Goal: Information Seeking & Learning: Learn about a topic

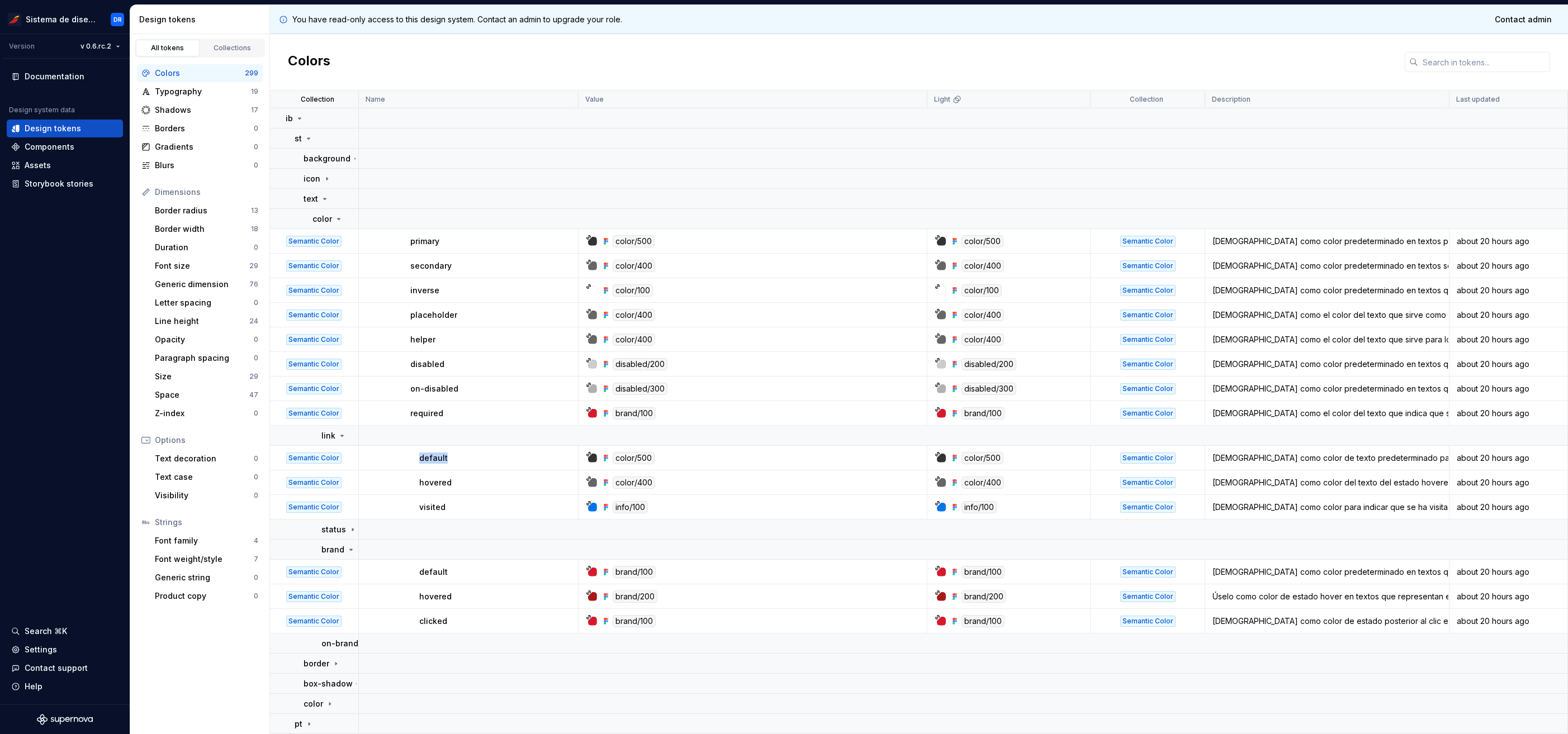
scroll to position [21, 0]
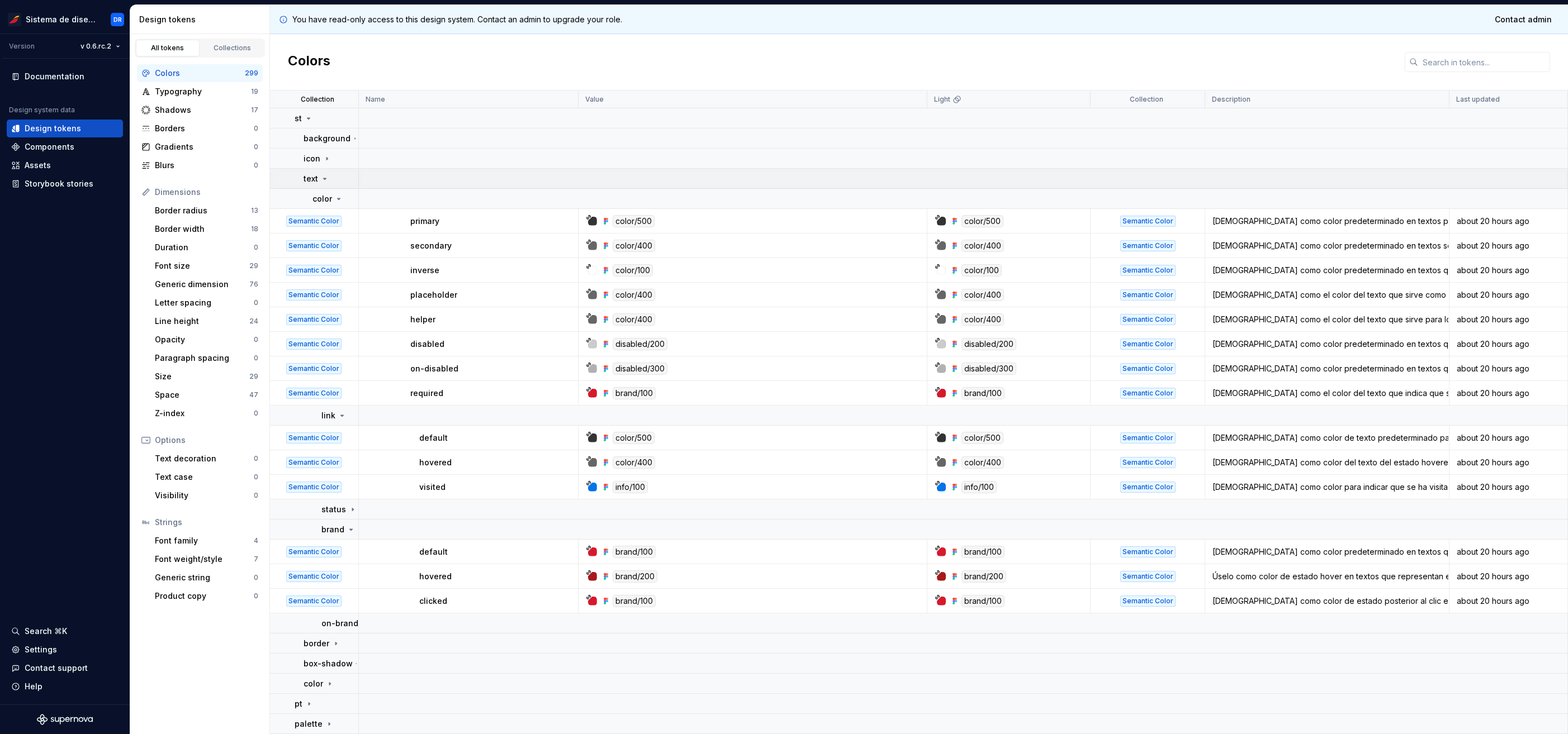
click at [316, 178] on p "text" at bounding box center [311, 179] width 15 height 11
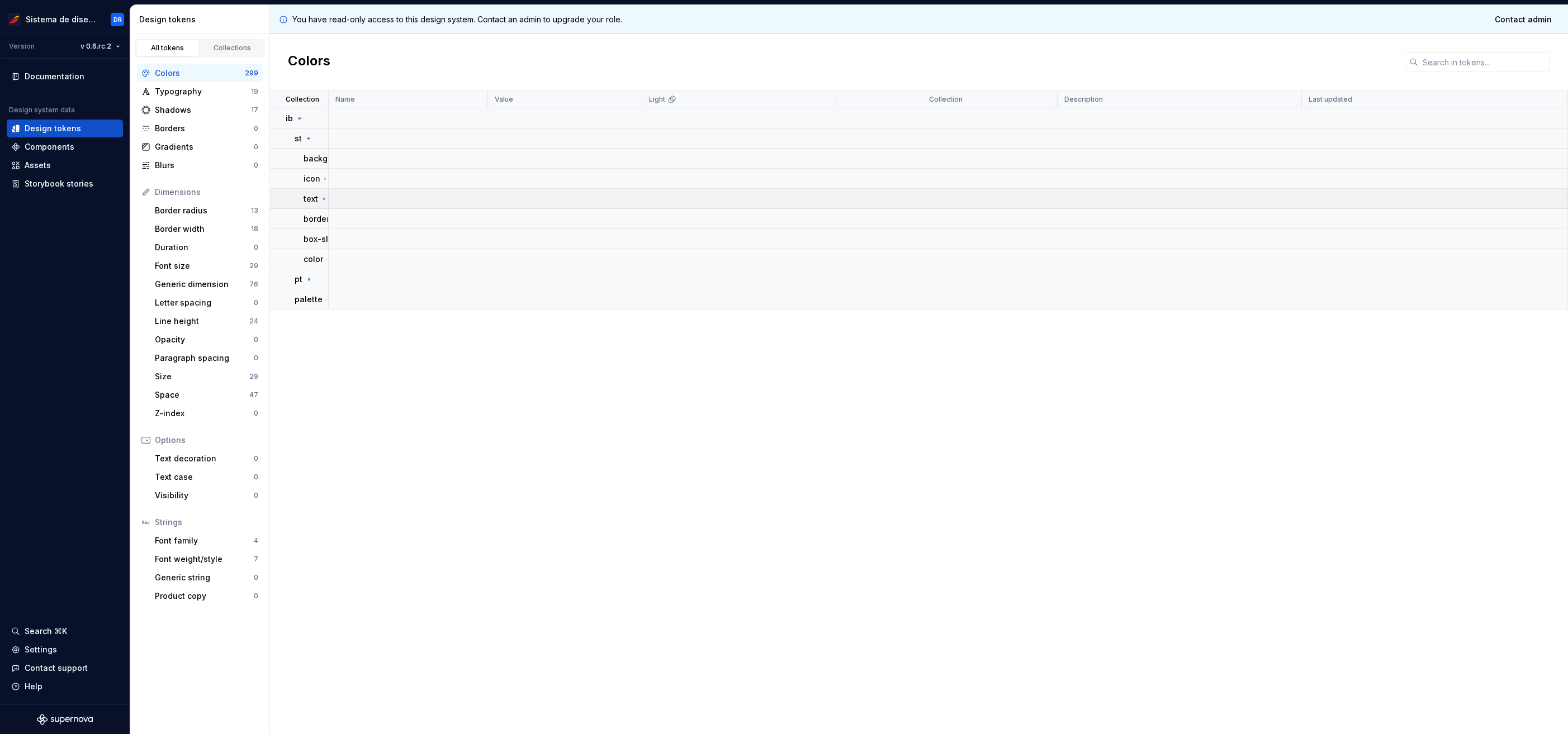
scroll to position [0, 0]
click at [321, 262] on p "color" at bounding box center [313, 259] width 20 height 11
click at [316, 282] on p "status" at bounding box center [325, 280] width 25 height 11
click at [321, 299] on td "success" at bounding box center [299, 299] width 59 height 21
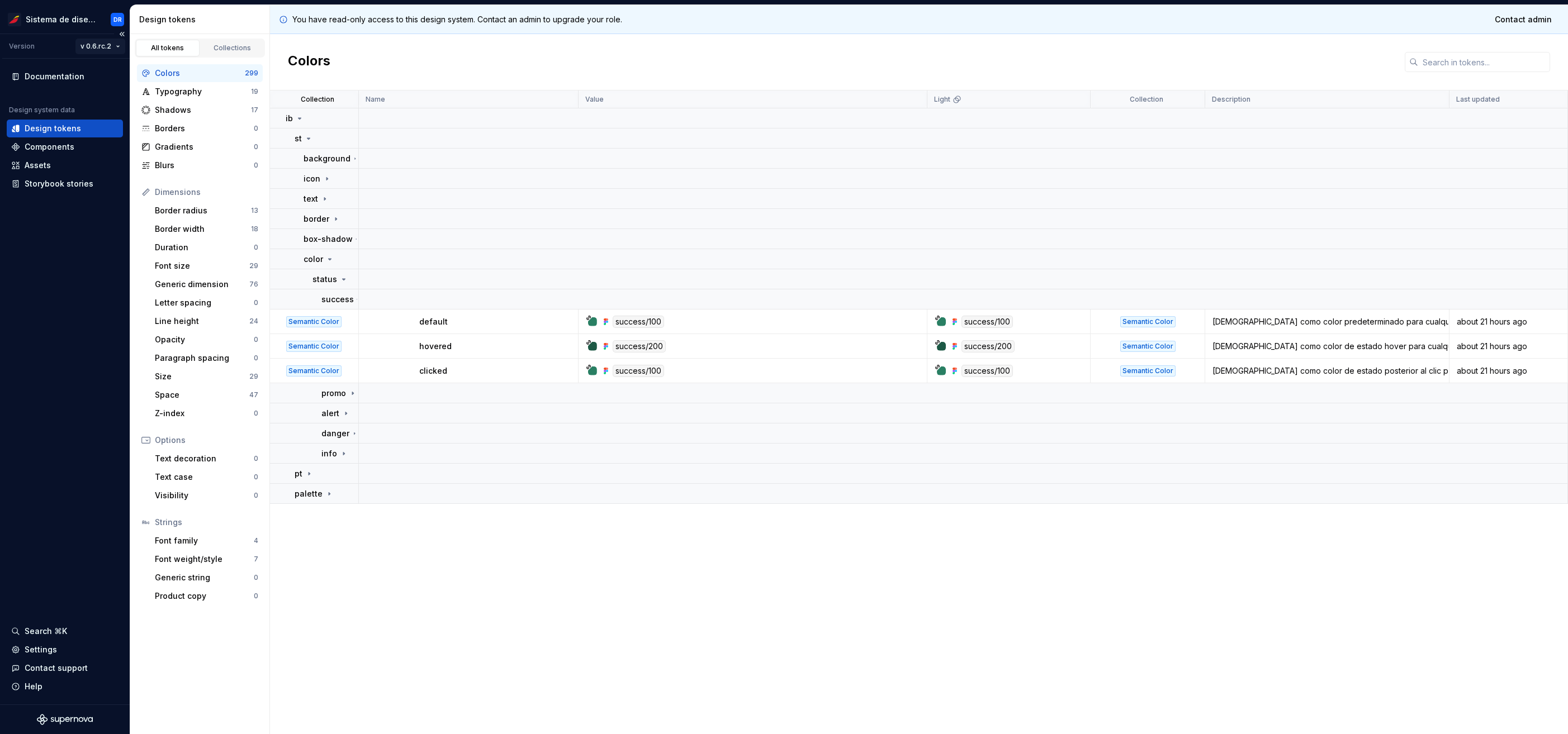
click at [95, 42] on html "Sistema de diseño Iberia DR Version v 0.6.rc.2 Documentation Design system data…" at bounding box center [784, 367] width 1568 height 734
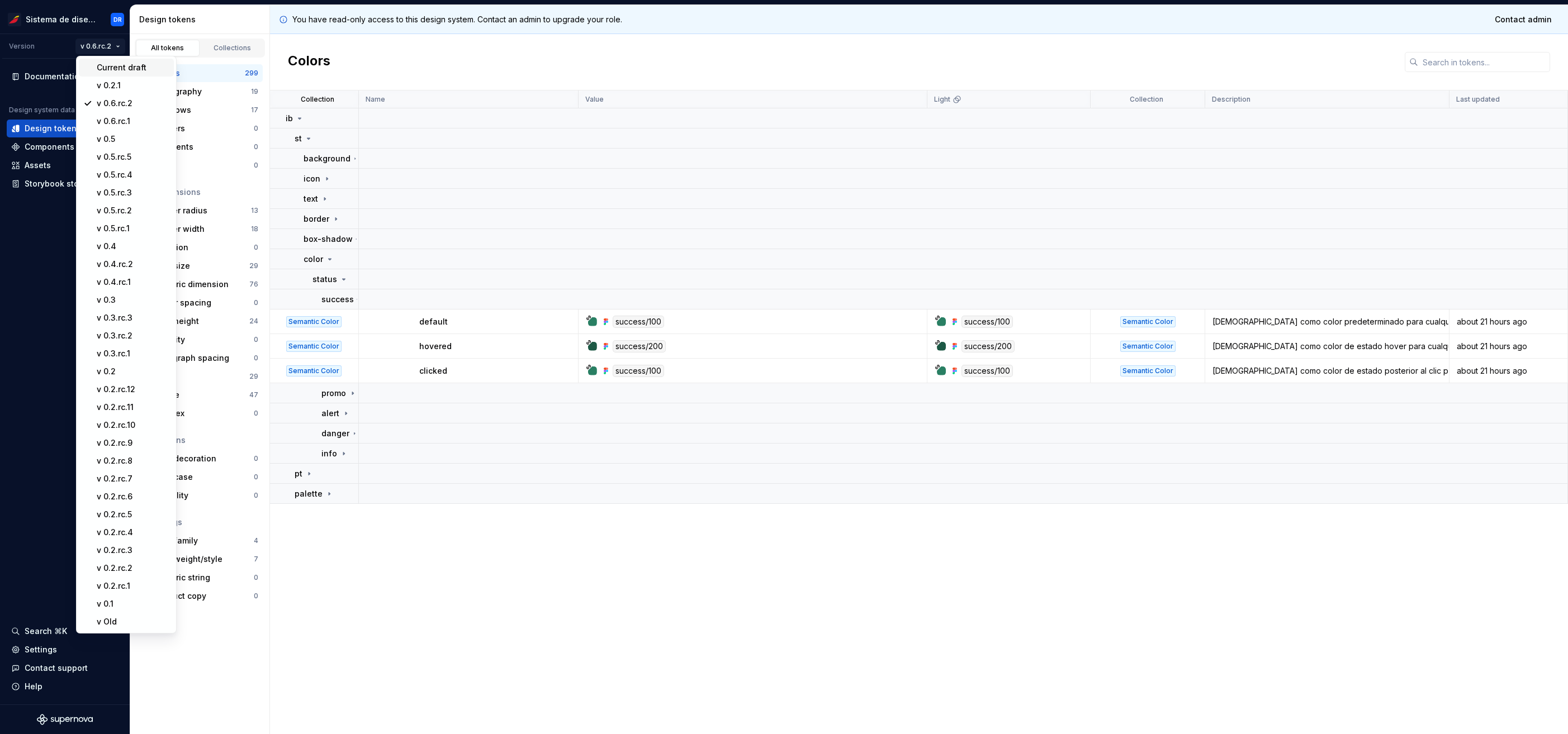
click at [103, 67] on div "Current draft" at bounding box center [133, 68] width 73 height 11
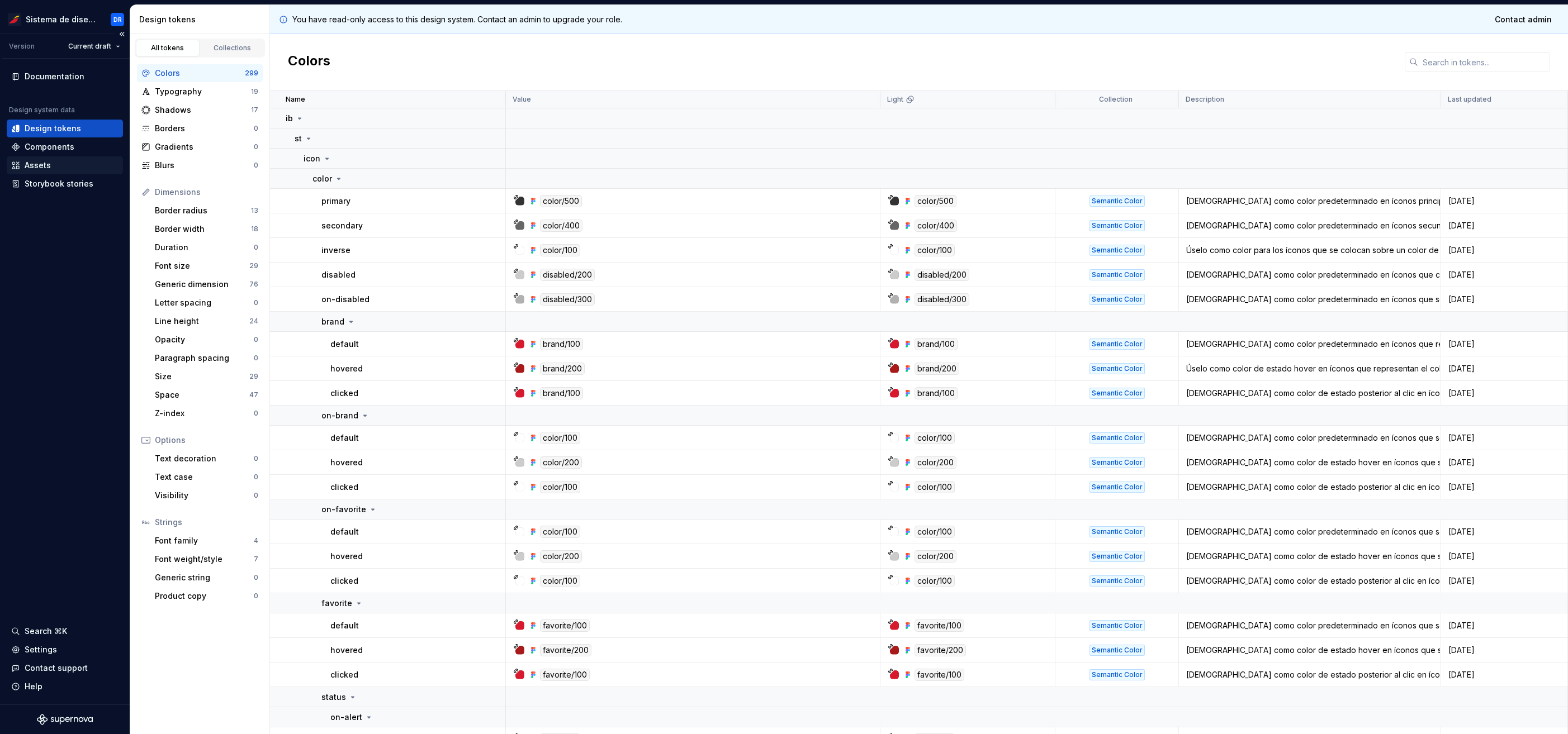
click at [52, 165] on div "Assets" at bounding box center [65, 166] width 107 height 11
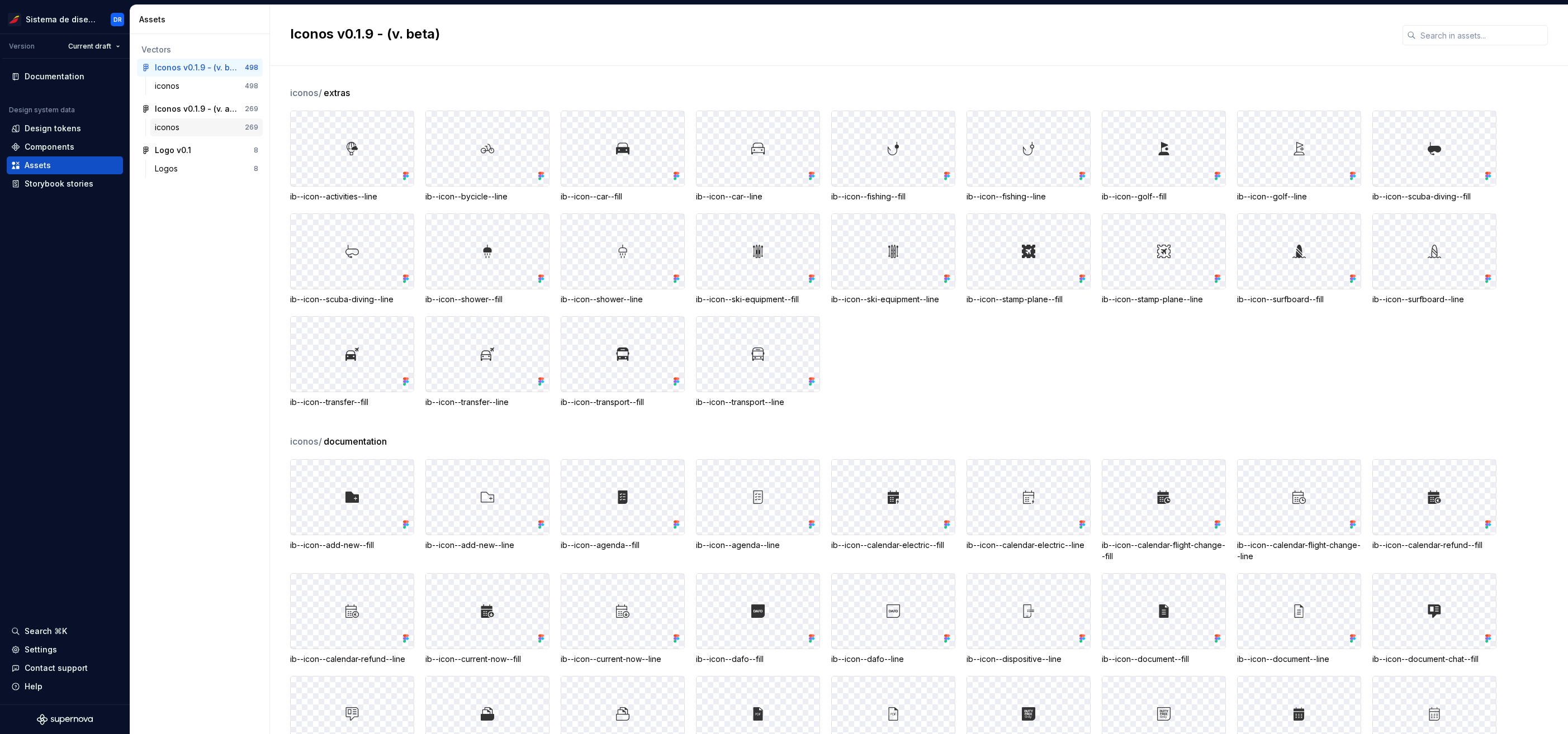
click at [198, 125] on div "iconos" at bounding box center [200, 127] width 90 height 11
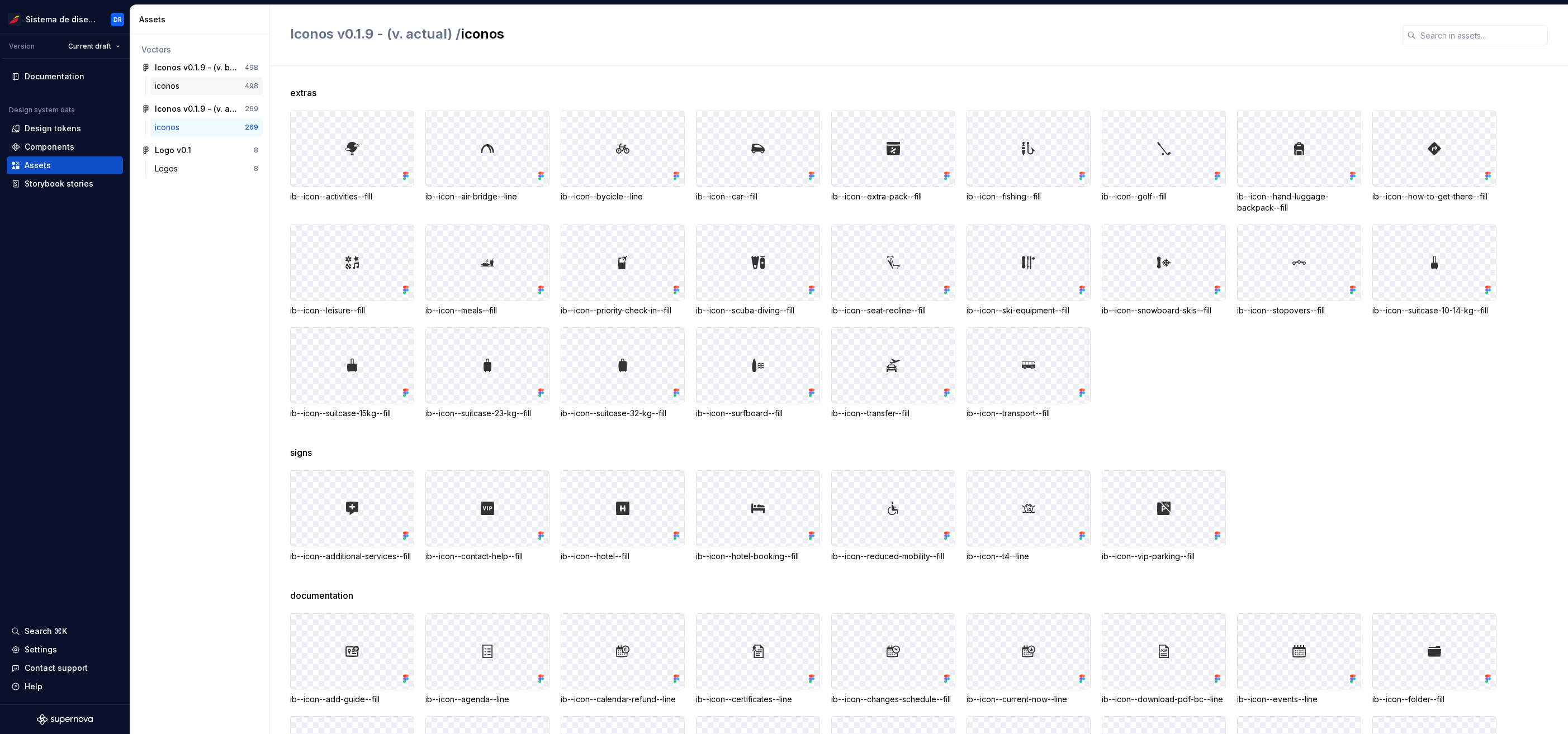
click at [185, 89] on div "iconos" at bounding box center [200, 86] width 90 height 11
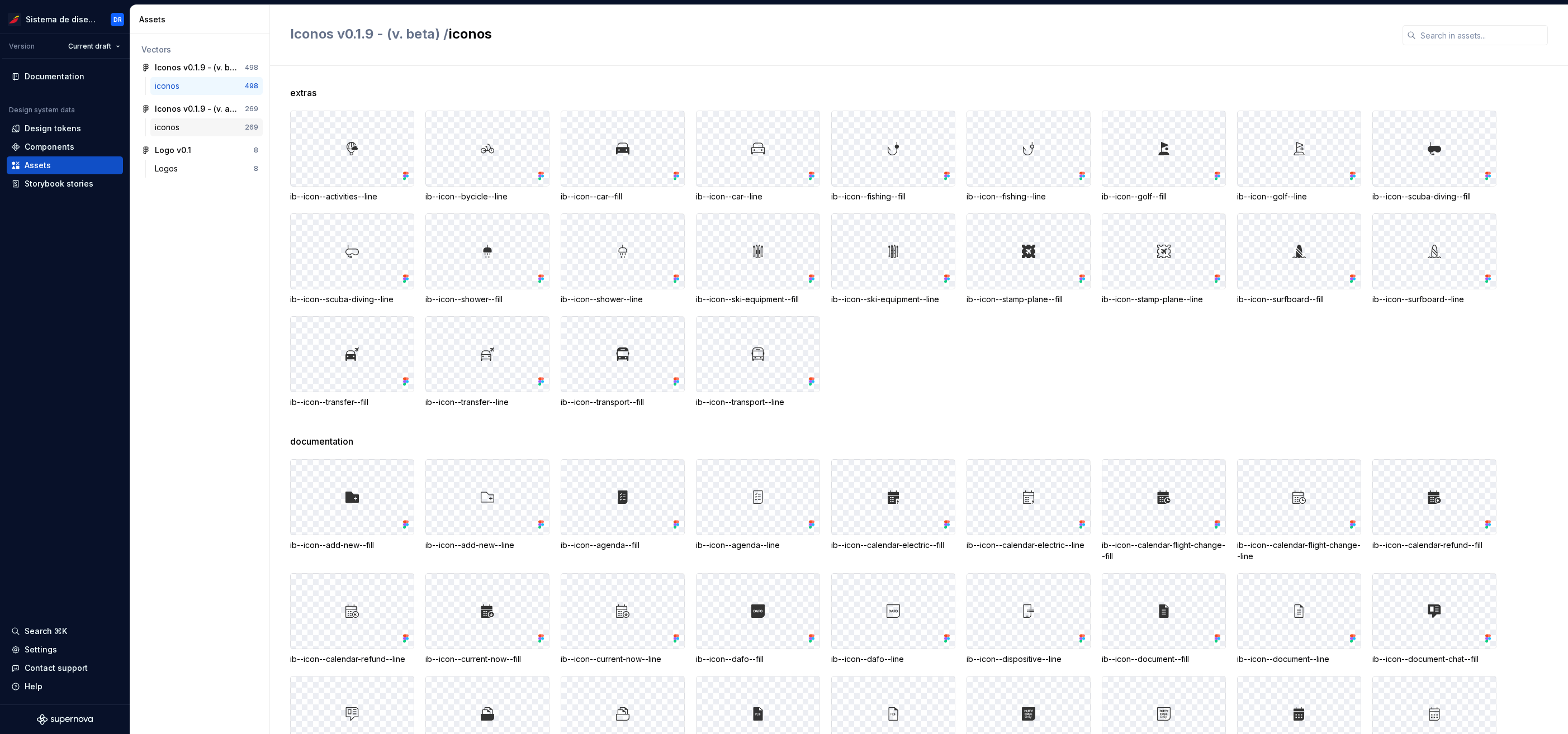
click at [189, 125] on div "iconos" at bounding box center [200, 127] width 90 height 11
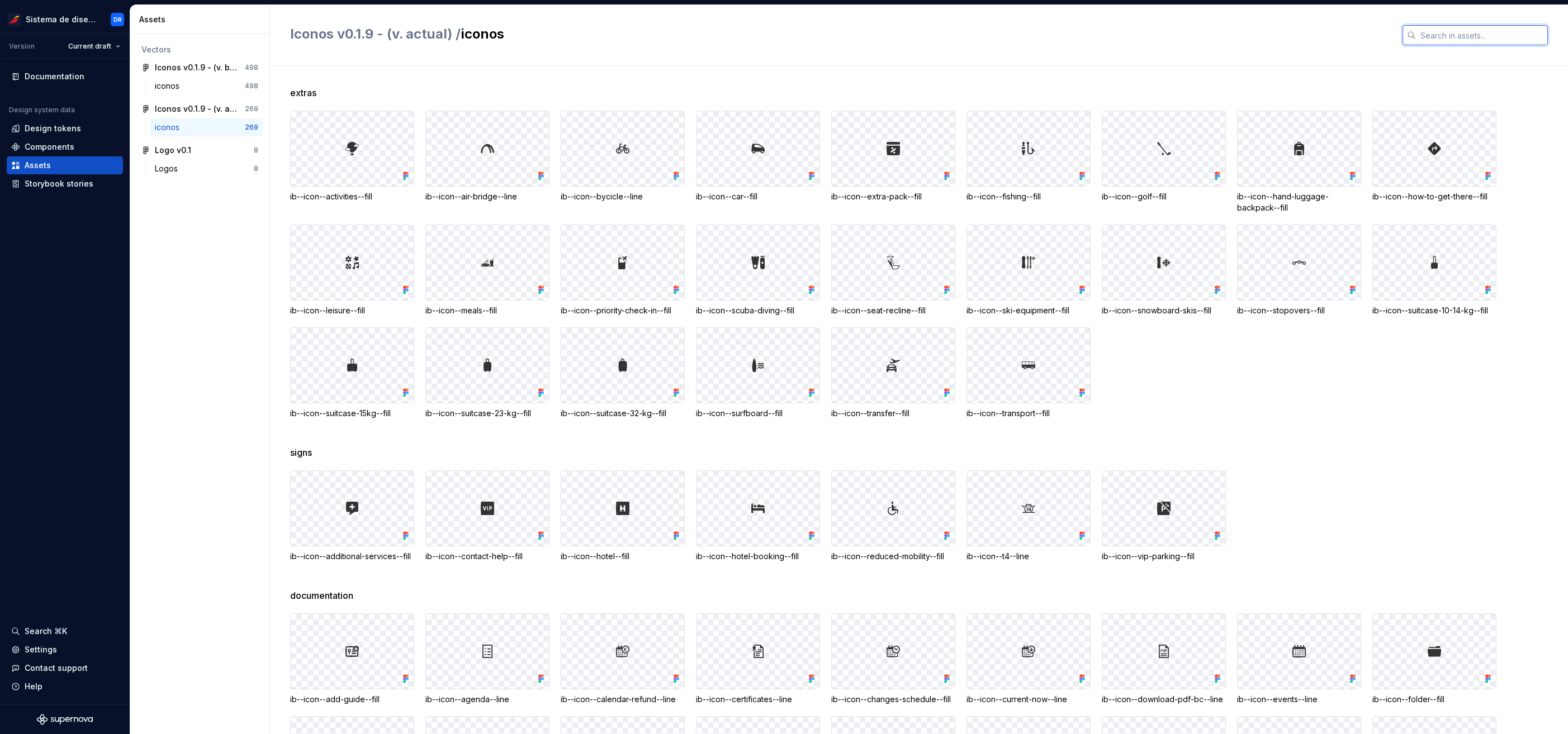
click at [1470, 35] on input "text" at bounding box center [1481, 35] width 132 height 21
paste input "ib--icon--logout--line"
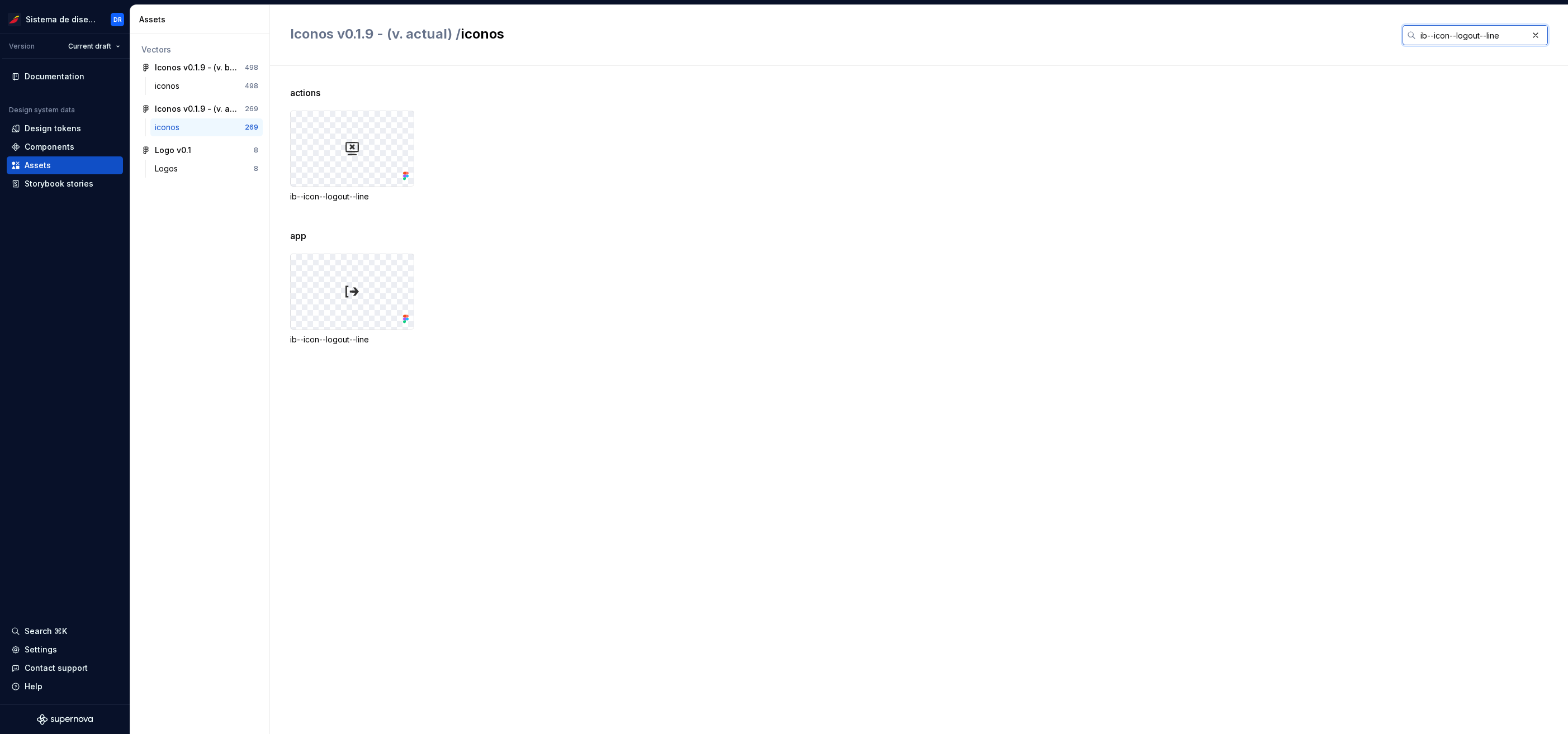
type input "ib--icon--logout--line"
drag, startPoint x: 417, startPoint y: 38, endPoint x: 447, endPoint y: 35, distance: 30.1
click at [447, 35] on span "Iconos v0.1.9 - (v. actual) /" at bounding box center [376, 34] width 171 height 16
drag, startPoint x: 382, startPoint y: 197, endPoint x: 280, endPoint y: 197, distance: 102.0
click at [280, 197] on div "actions ib--icon--logout--line app ib--icon--logout--line" at bounding box center [919, 399] width 1298 height 668
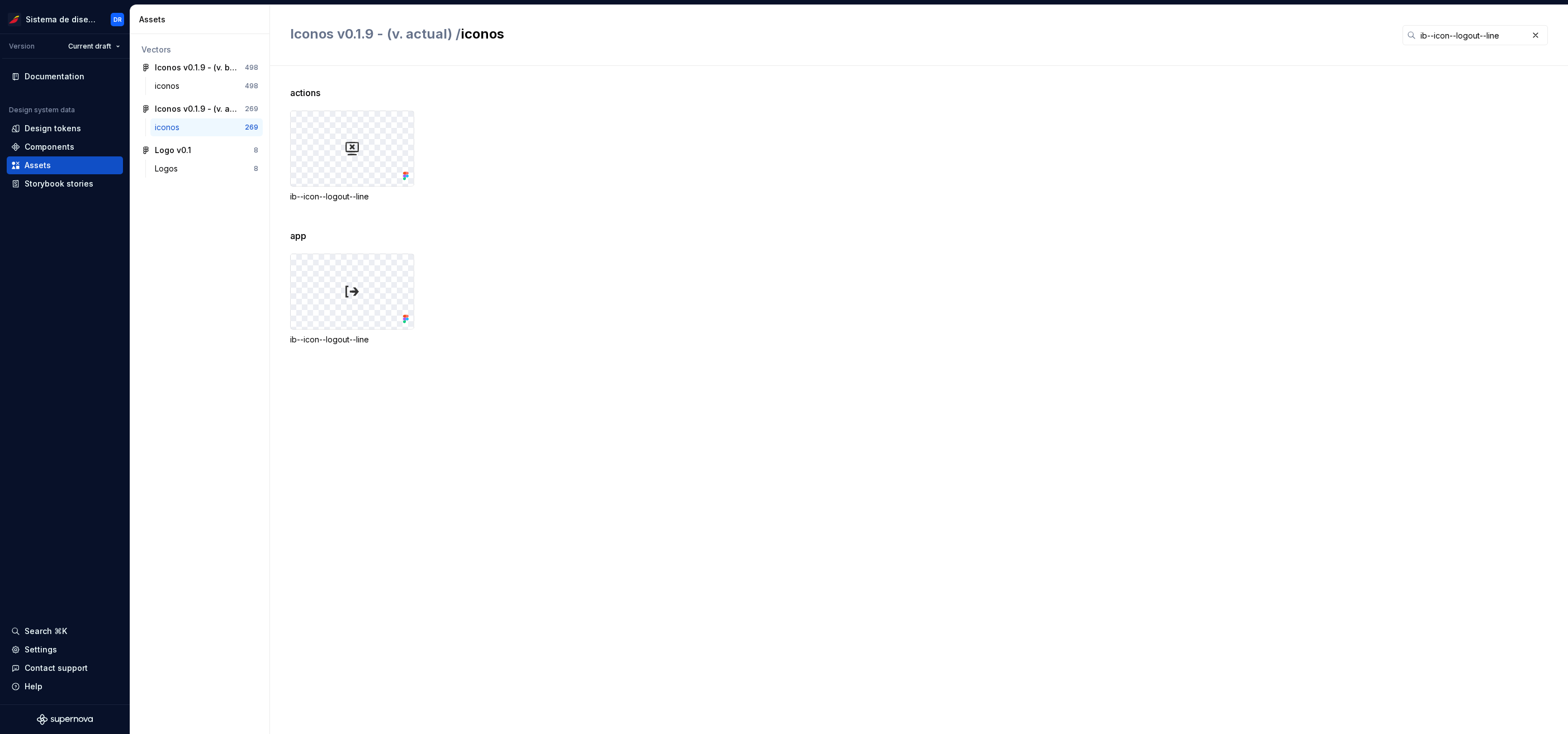
drag, startPoint x: 448, startPoint y: 377, endPoint x: 431, endPoint y: 379, distance: 17.1
click at [437, 378] on div "actions ib--icon--logout--line app ib--icon--logout--line" at bounding box center [929, 399] width 1278 height 668
drag, startPoint x: 379, startPoint y: 339, endPoint x: 290, endPoint y: 342, distance: 89.1
click at [290, 342] on div "ib--icon--logout--line" at bounding box center [352, 340] width 124 height 11
drag, startPoint x: 397, startPoint y: 31, endPoint x: 441, endPoint y: 35, distance: 44.2
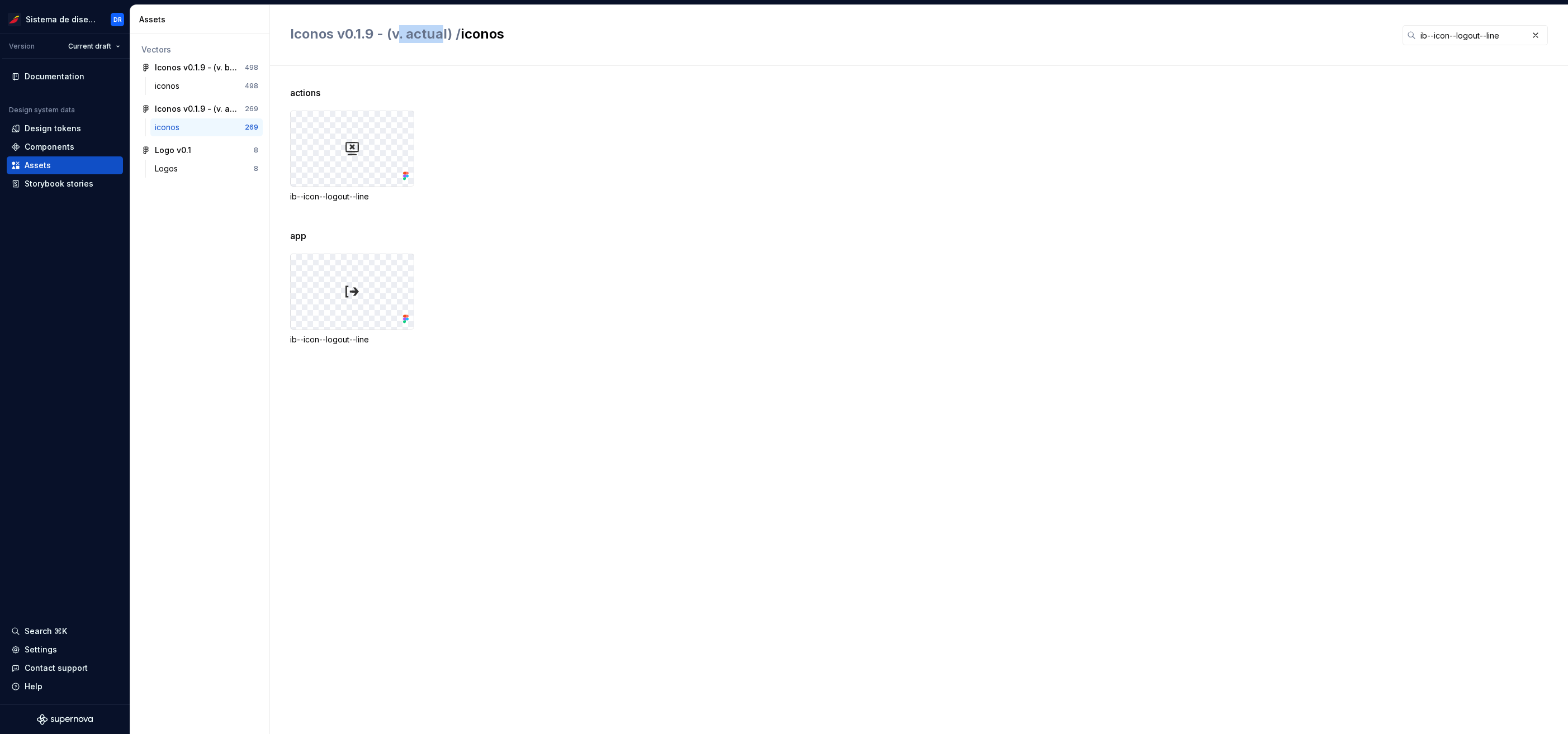
click at [441, 35] on span "Iconos v0.1.9 - (v. actual) /" at bounding box center [376, 34] width 171 height 16
click at [1479, 38] on input "ib--icon--logout--line" at bounding box center [1471, 35] width 112 height 21
click at [1472, 38] on input "ib--icon--logout--line" at bounding box center [1471, 35] width 112 height 21
drag, startPoint x: 1511, startPoint y: 36, endPoint x: 1393, endPoint y: 31, distance: 118.1
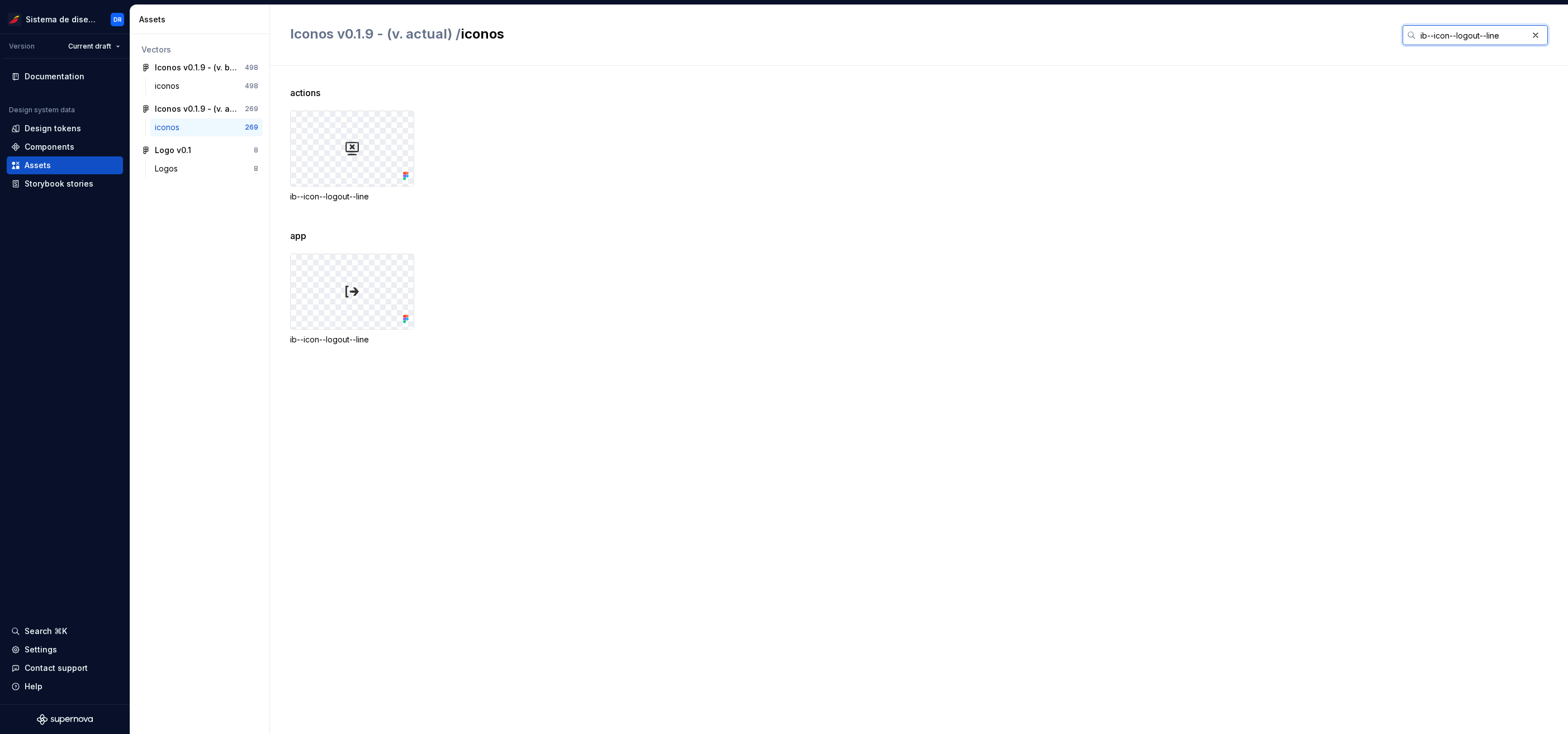
click at [1393, 31] on div "Iconos v0.1.9 - (v. actual) / iconos ib--icon--logout--line" at bounding box center [919, 35] width 1258 height 21
click at [192, 89] on div "iconos" at bounding box center [200, 86] width 90 height 11
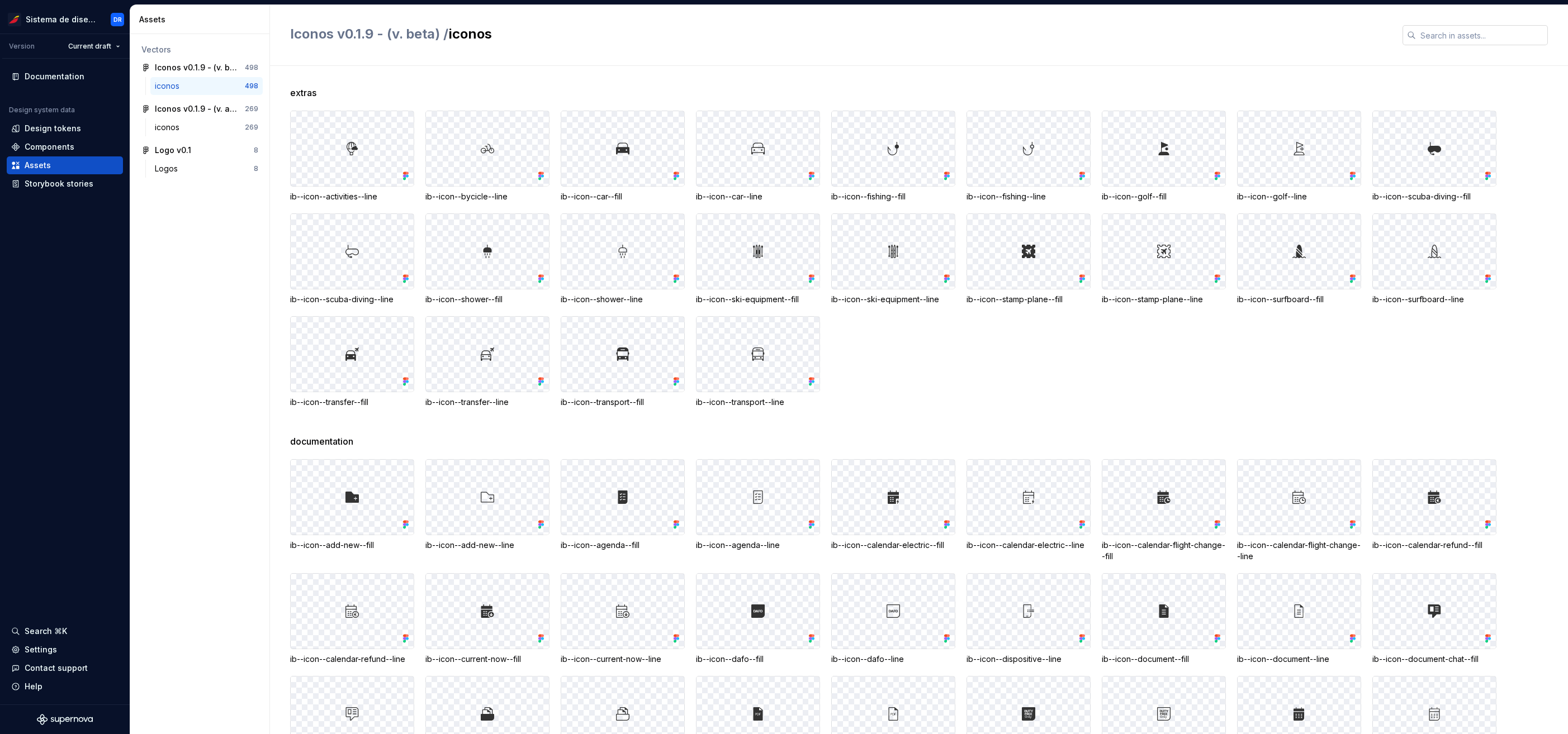
click at [1446, 33] on input "text" at bounding box center [1481, 35] width 132 height 21
paste input "ib--icon--logout--line"
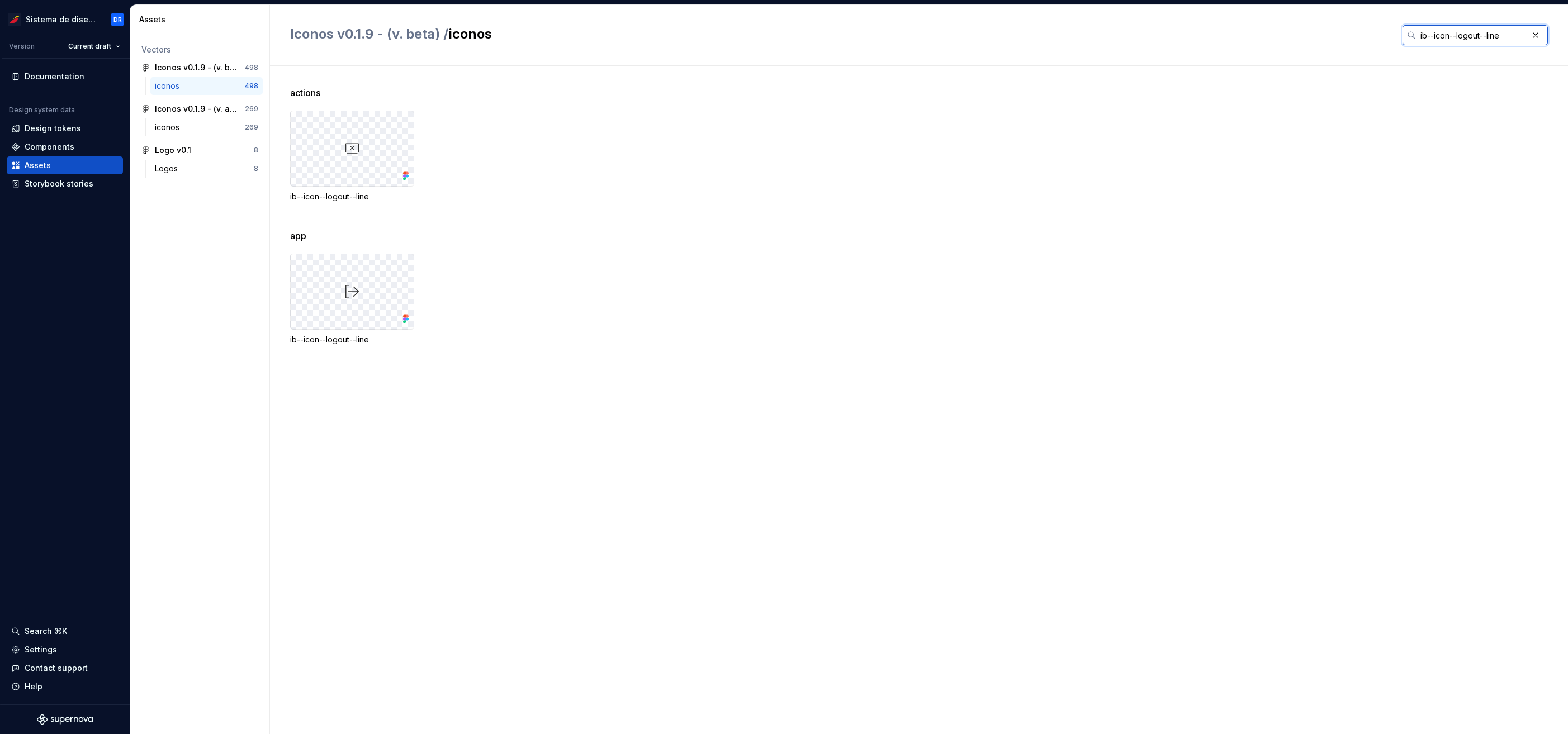
type input "ib--icon--logout--line"
drag, startPoint x: 329, startPoint y: 93, endPoint x: 288, endPoint y: 92, distance: 41.0
click at [288, 92] on div "actions ib--icon--logout--line app ib--icon--logout--line" at bounding box center [919, 399] width 1298 height 668
click at [306, 98] on span "actions" at bounding box center [305, 93] width 30 height 13
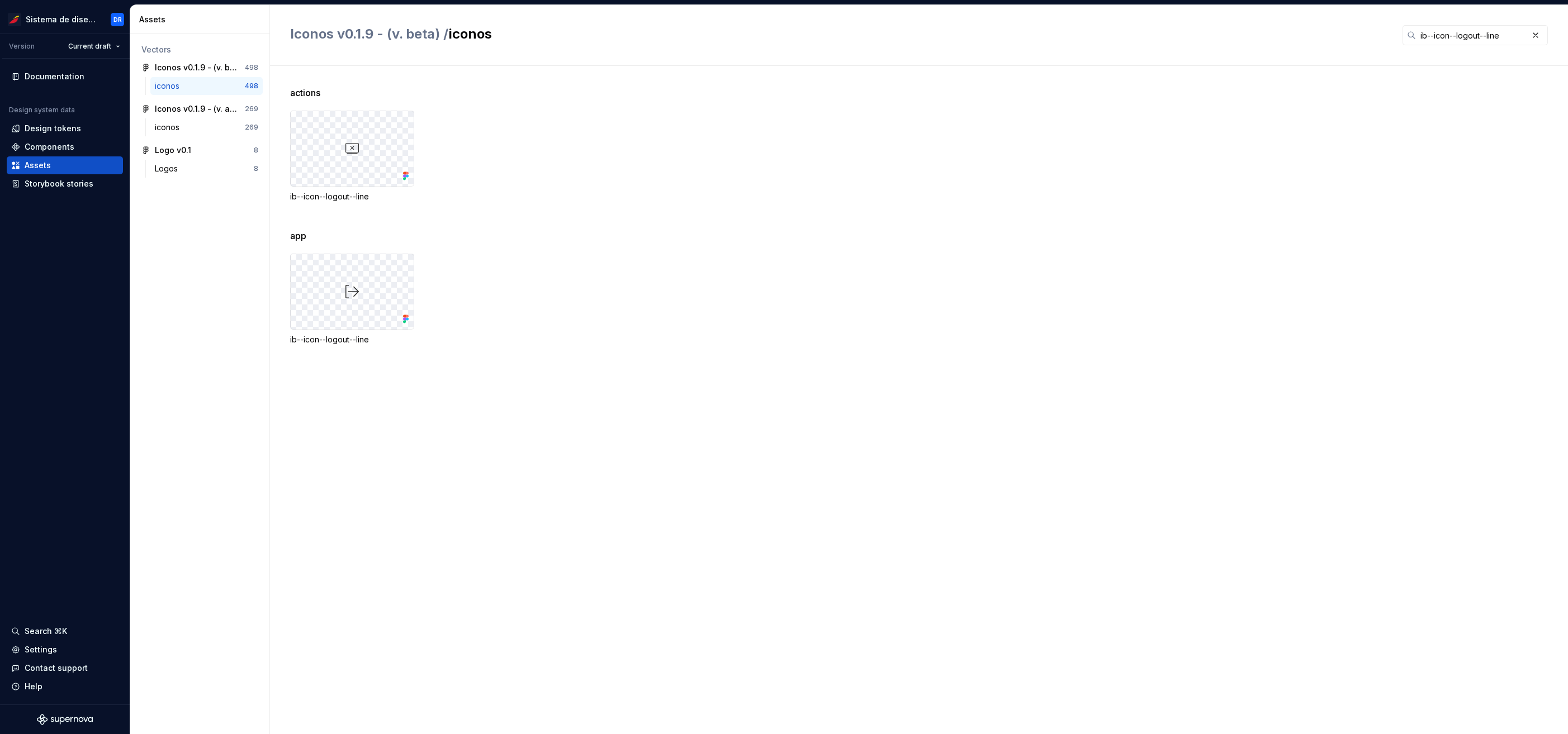
click at [386, 189] on div "ib--icon--logout--line" at bounding box center [352, 157] width 124 height 92
drag, startPoint x: 295, startPoint y: 85, endPoint x: 332, endPoint y: 107, distance: 43.0
click at [332, 107] on div "actions ib--icon--logout--line app ib--icon--logout--line" at bounding box center [929, 399] width 1278 height 668
click at [363, 189] on div "ib--icon--logout--line" at bounding box center [352, 157] width 124 height 92
drag, startPoint x: 363, startPoint y: 189, endPoint x: 314, endPoint y: 88, distance: 112.3
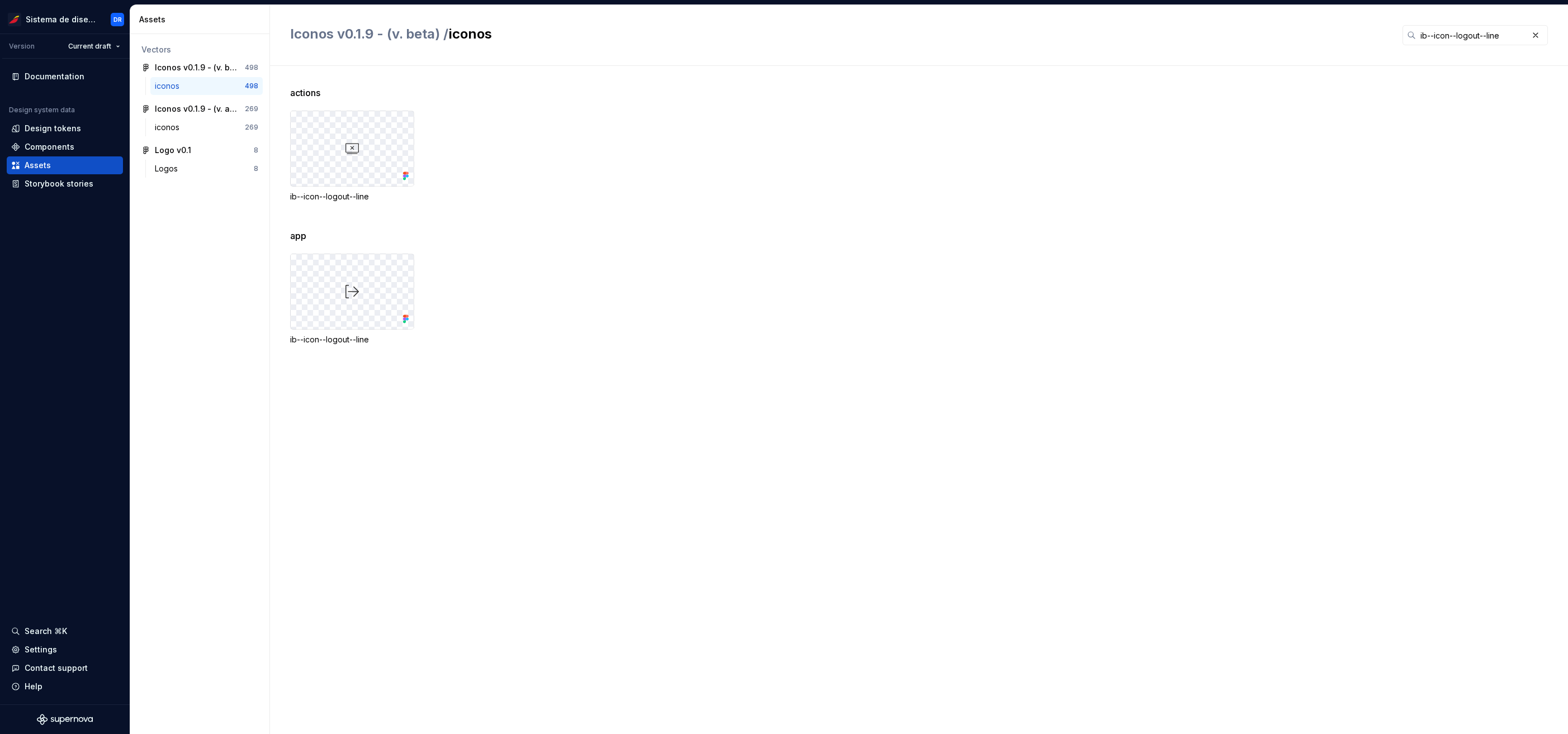
click at [314, 88] on span "actions" at bounding box center [305, 93] width 30 height 13
click at [309, 89] on span "actions" at bounding box center [305, 93] width 30 height 13
drag, startPoint x: 334, startPoint y: 90, endPoint x: 289, endPoint y: 96, distance: 45.4
click at [289, 96] on div "actions ib--icon--logout--line app ib--icon--logout--line" at bounding box center [919, 399] width 1298 height 668
click at [60, 130] on div "Design tokens" at bounding box center [53, 129] width 57 height 11
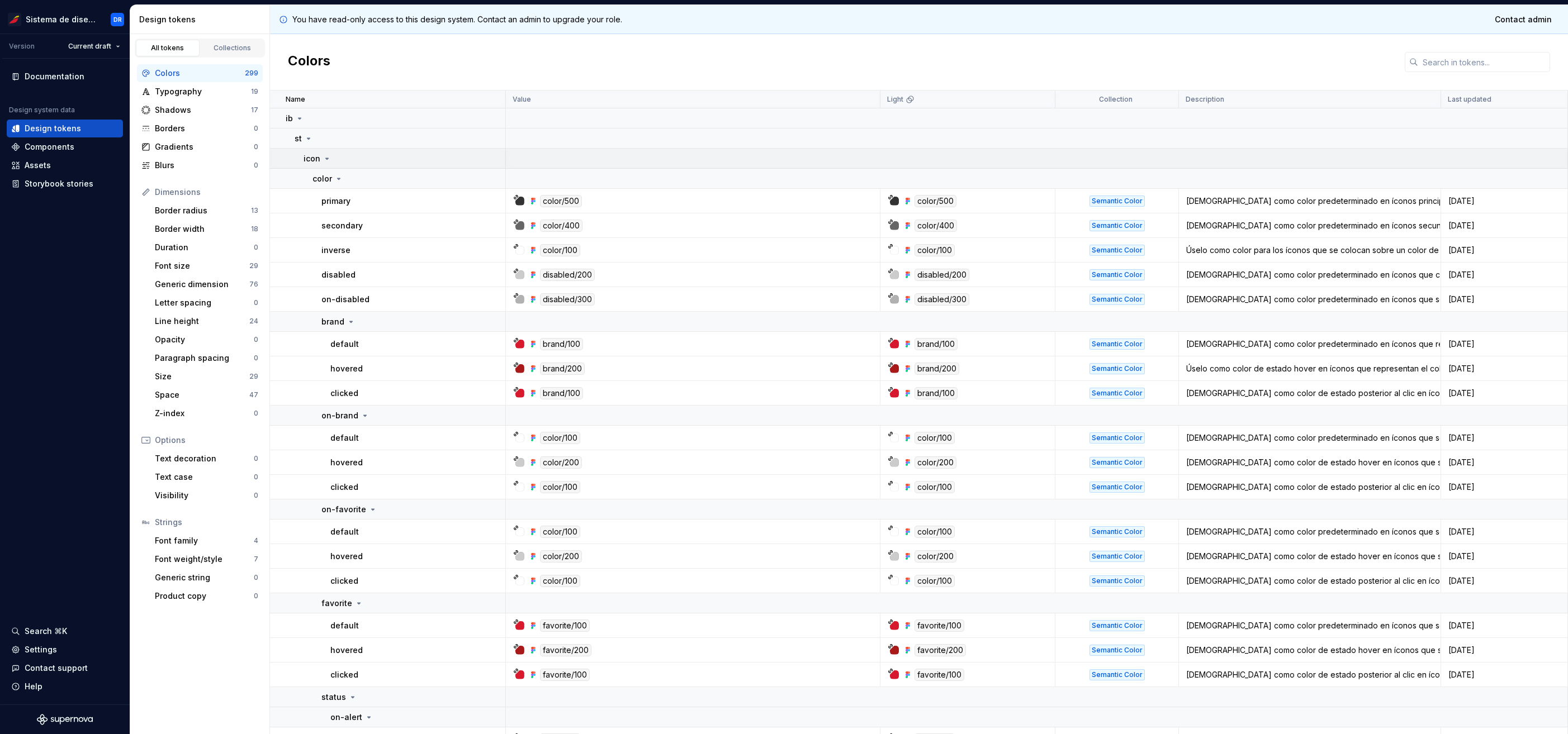
click at [324, 158] on icon at bounding box center [327, 158] width 9 height 9
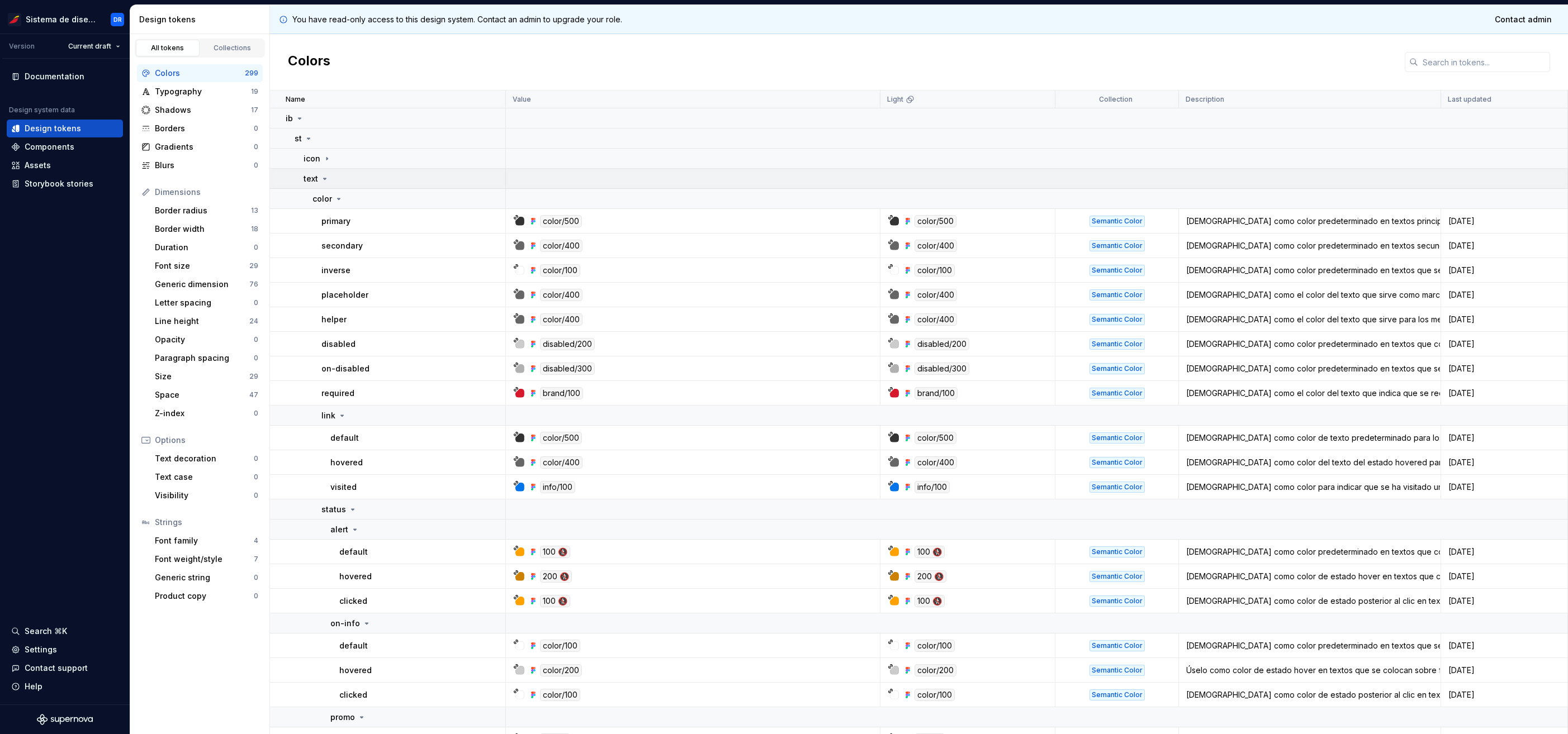
drag, startPoint x: 321, startPoint y: 174, endPoint x: 324, endPoint y: 180, distance: 6.7
click at [321, 174] on div "text" at bounding box center [316, 179] width 25 height 11
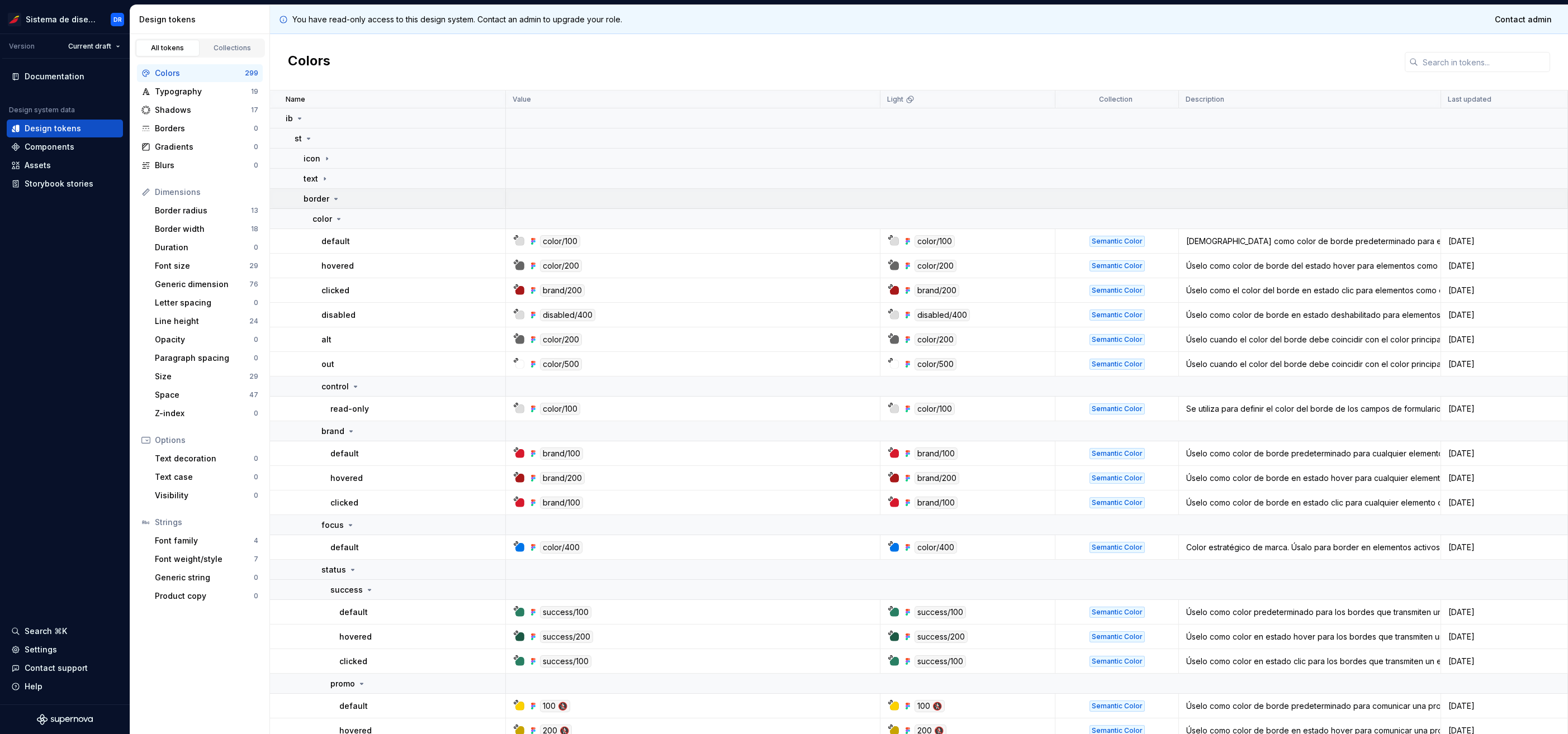
click at [325, 202] on p "border" at bounding box center [316, 199] width 25 height 11
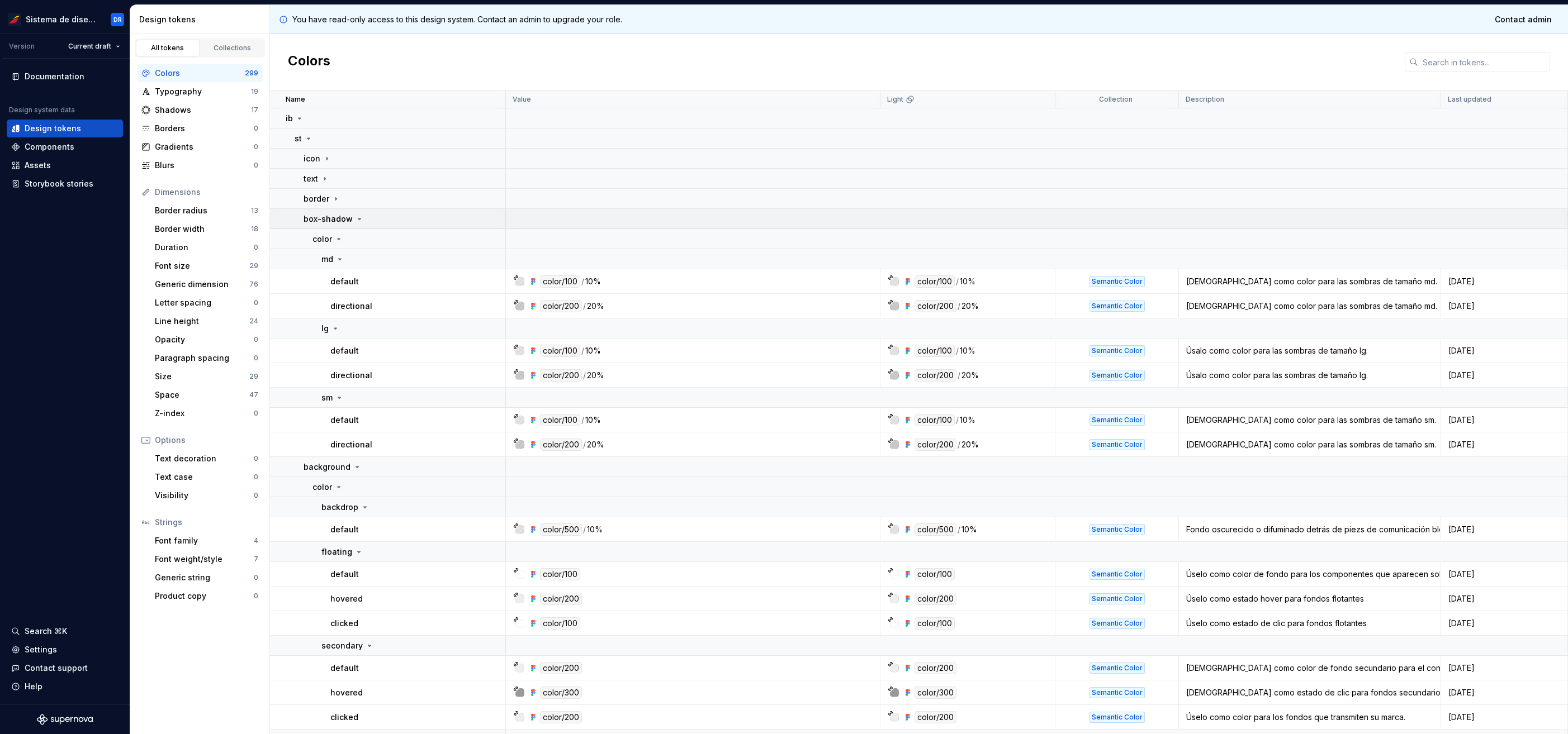
click at [345, 217] on p "box-shadow" at bounding box center [328, 219] width 49 height 11
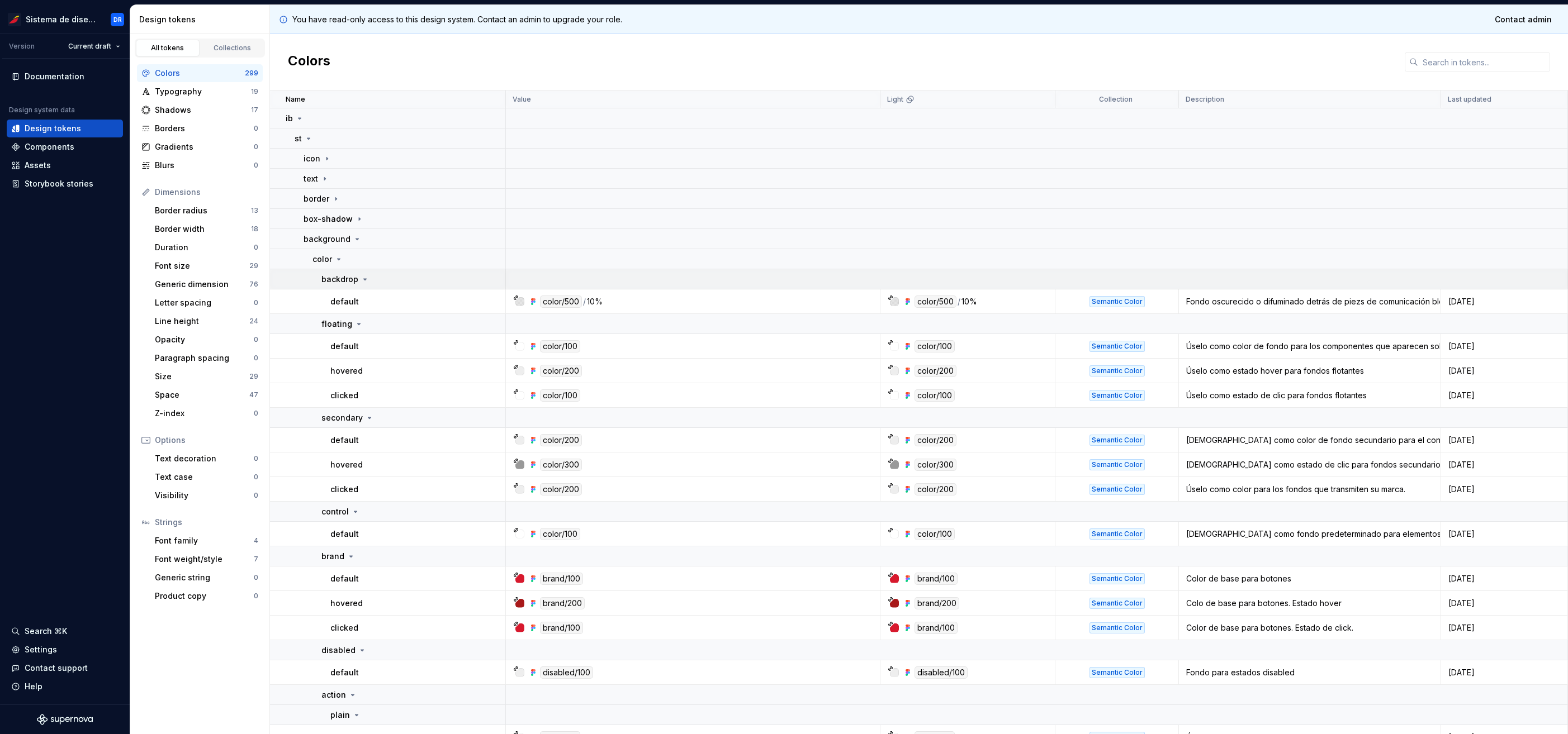
click at [360, 280] on icon at bounding box center [364, 279] width 9 height 9
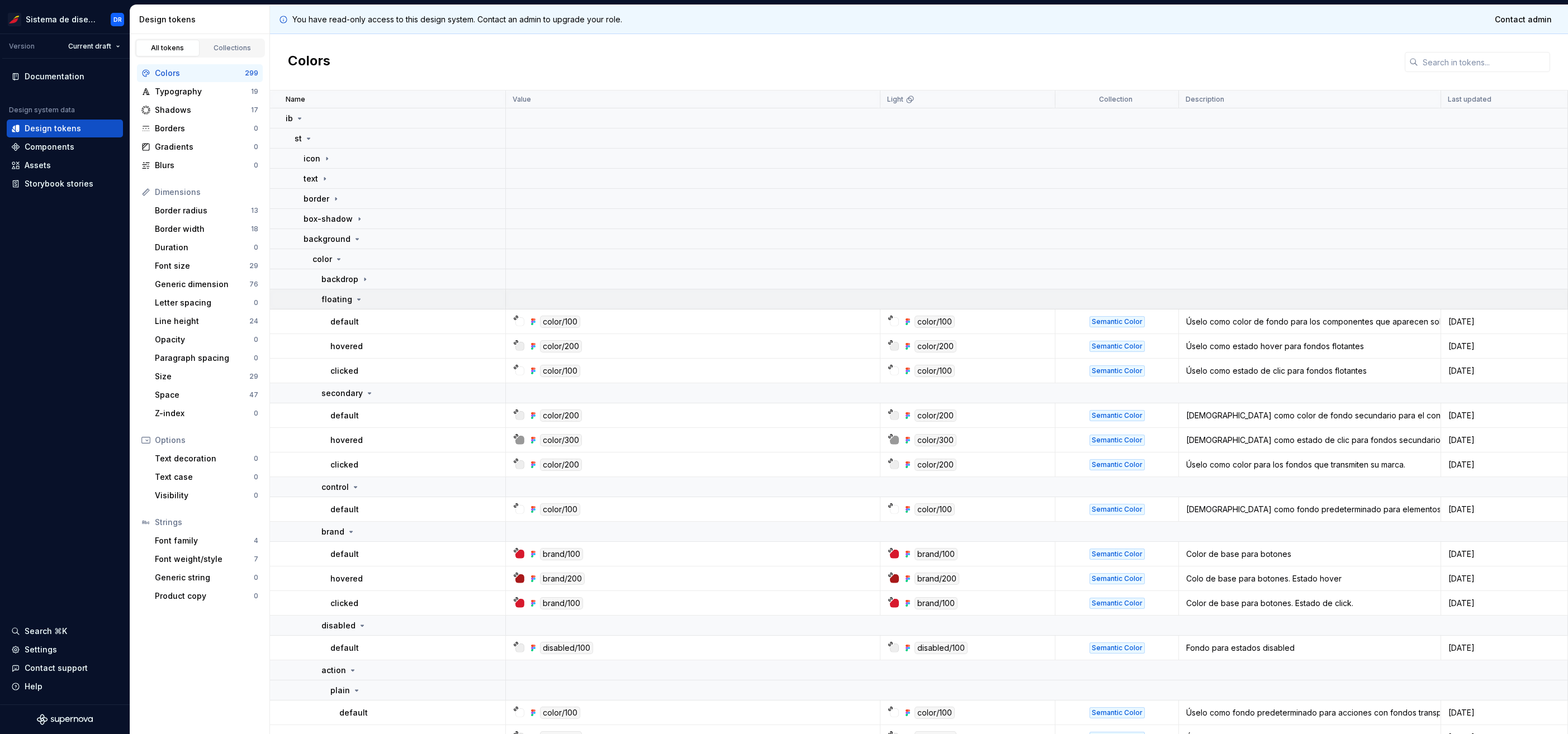
click at [358, 300] on icon at bounding box center [359, 299] width 2 height 1
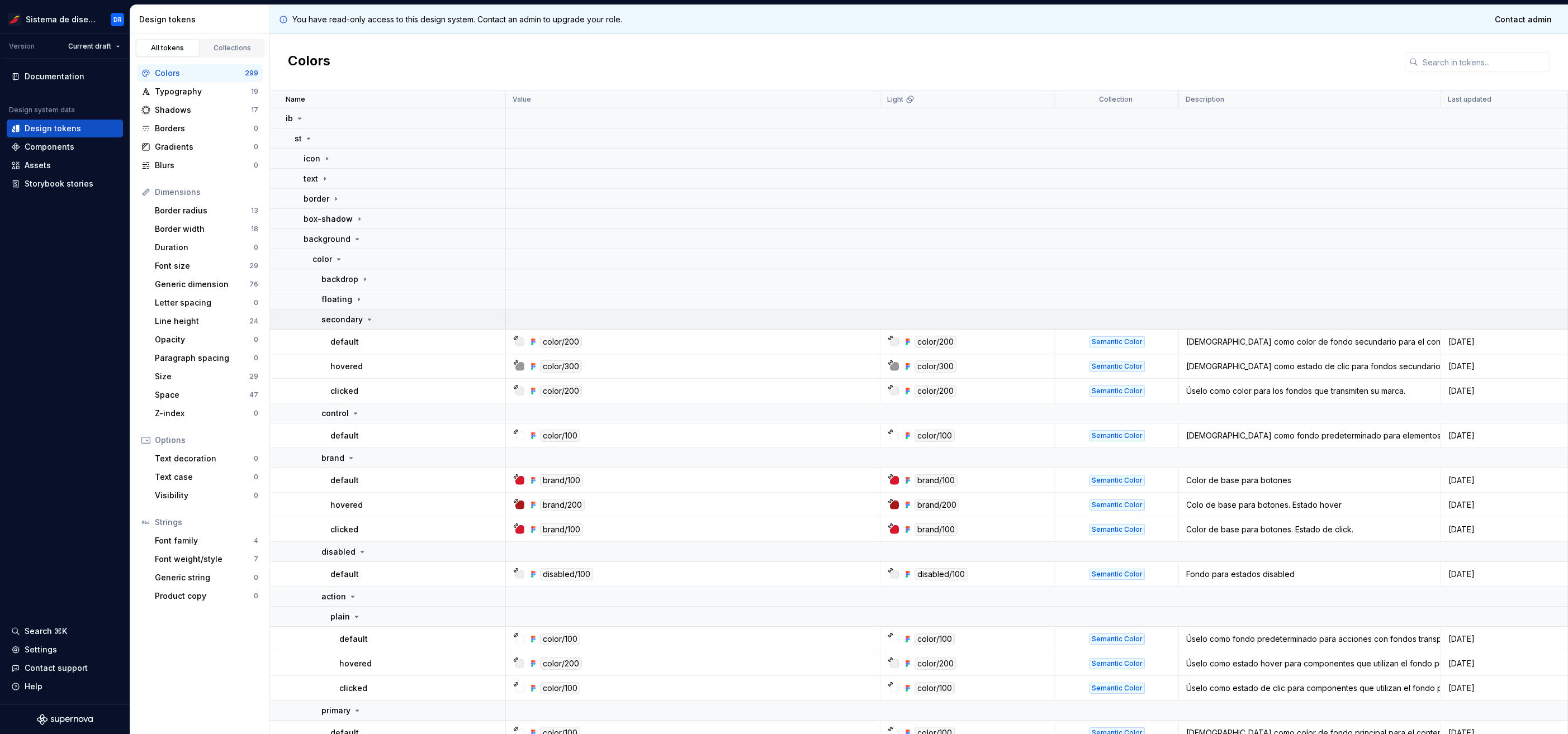
click at [371, 318] on icon at bounding box center [369, 319] width 9 height 9
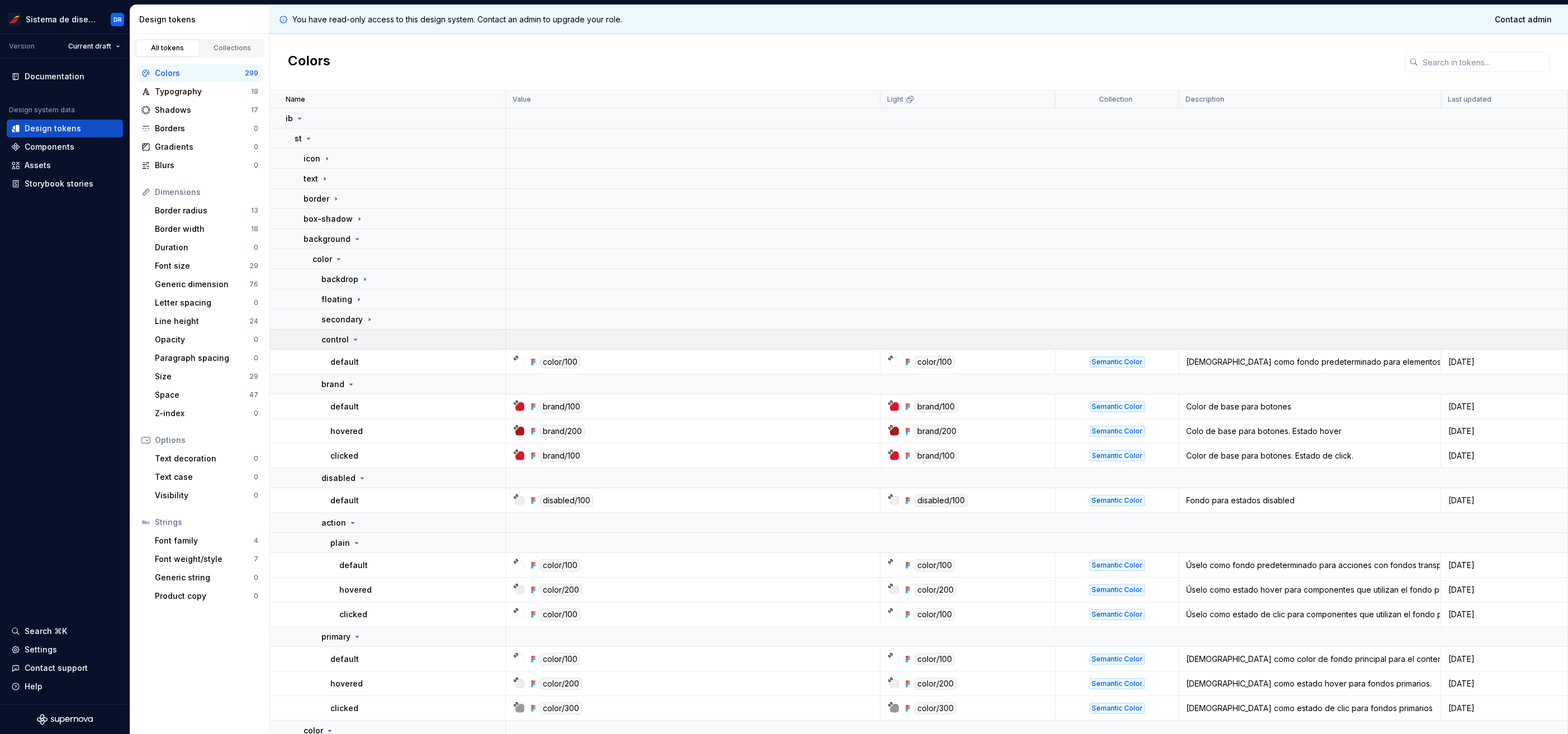
click at [357, 341] on icon at bounding box center [355, 340] width 9 height 9
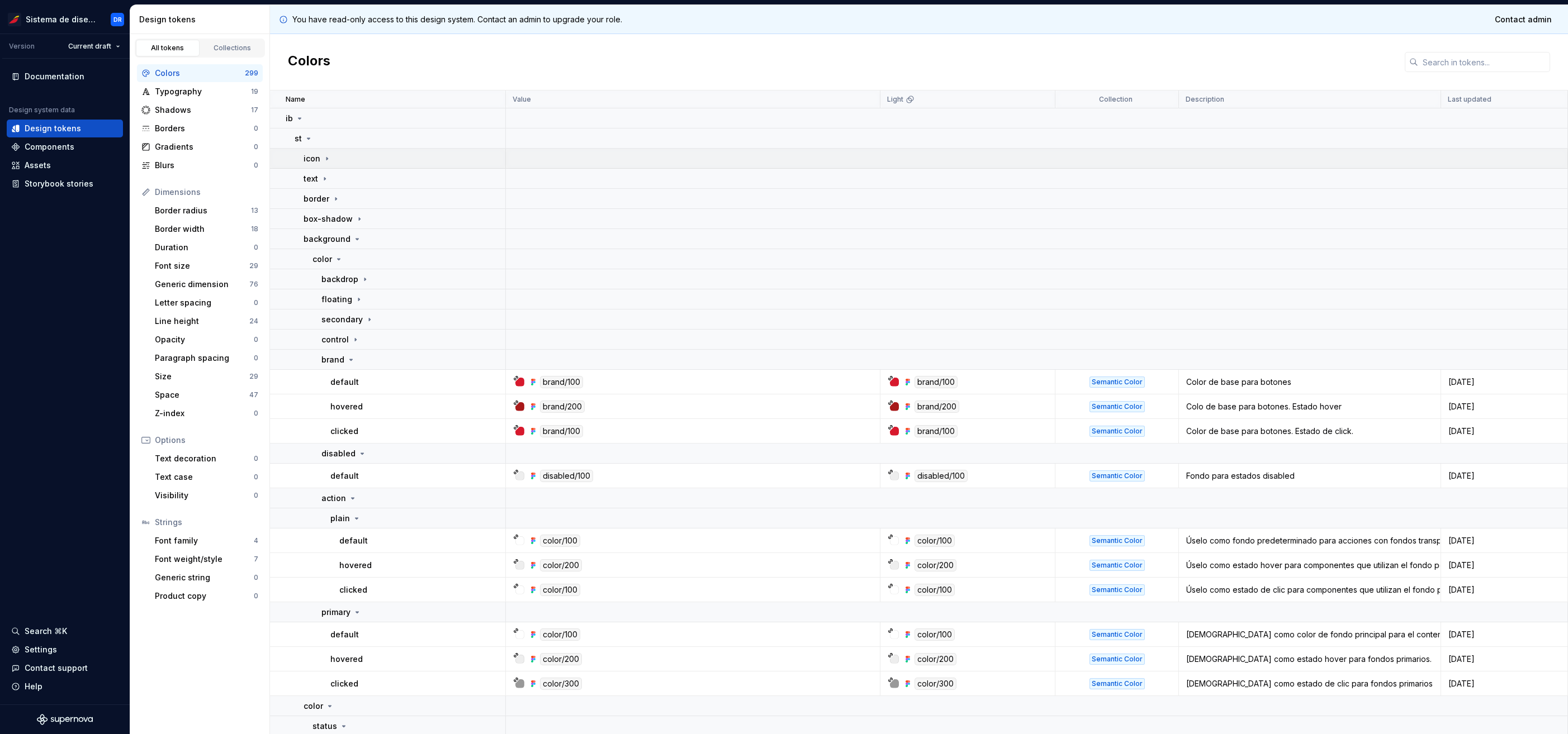
click at [324, 155] on icon at bounding box center [327, 158] width 9 height 9
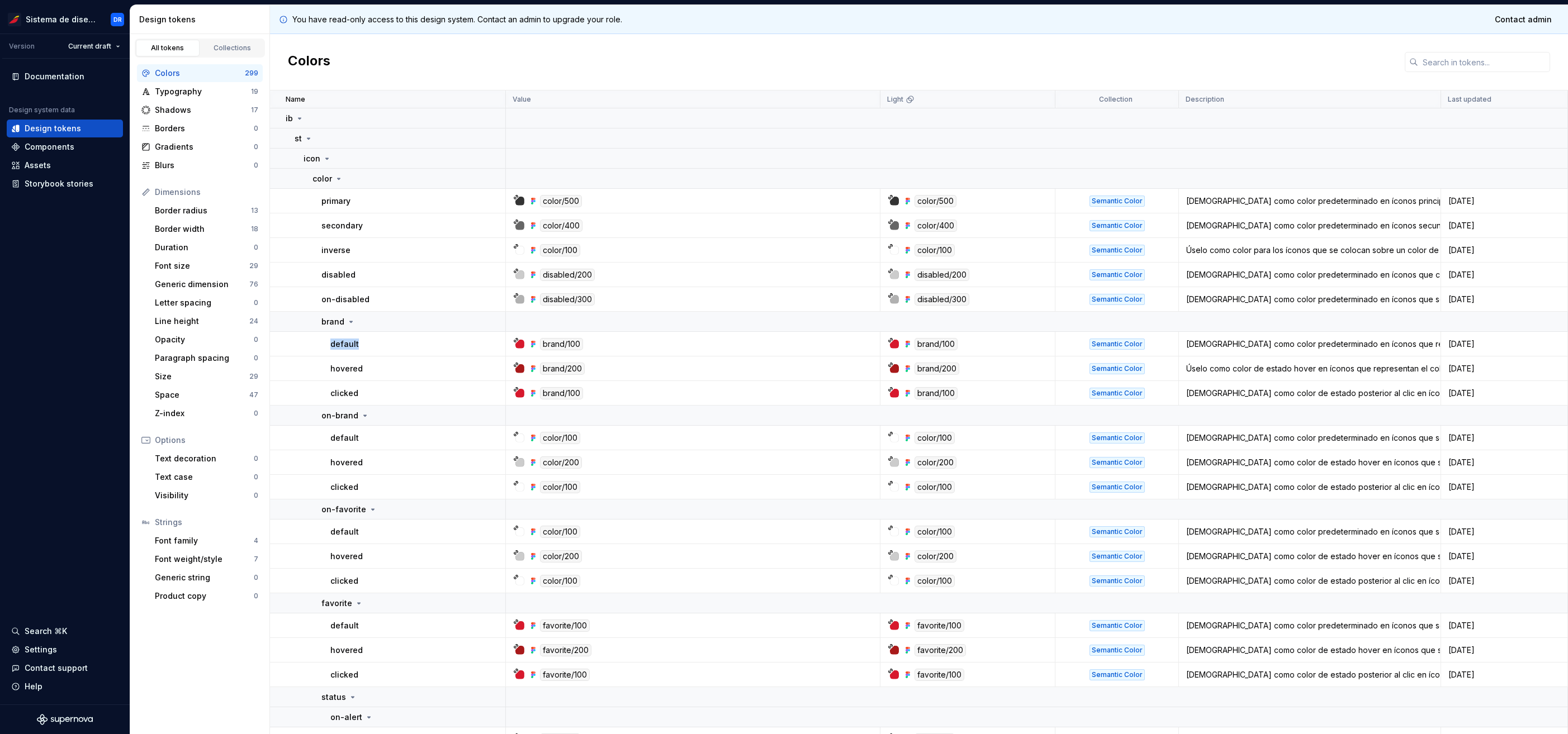
drag, startPoint x: 360, startPoint y: 343, endPoint x: 328, endPoint y: 345, distance: 32.1
click at [328, 345] on td "default" at bounding box center [387, 344] width 235 height 25
click at [336, 203] on p "primary" at bounding box center [336, 201] width 29 height 11
click at [335, 204] on p "primary" at bounding box center [336, 201] width 29 height 11
click at [325, 157] on icon at bounding box center [327, 158] width 9 height 9
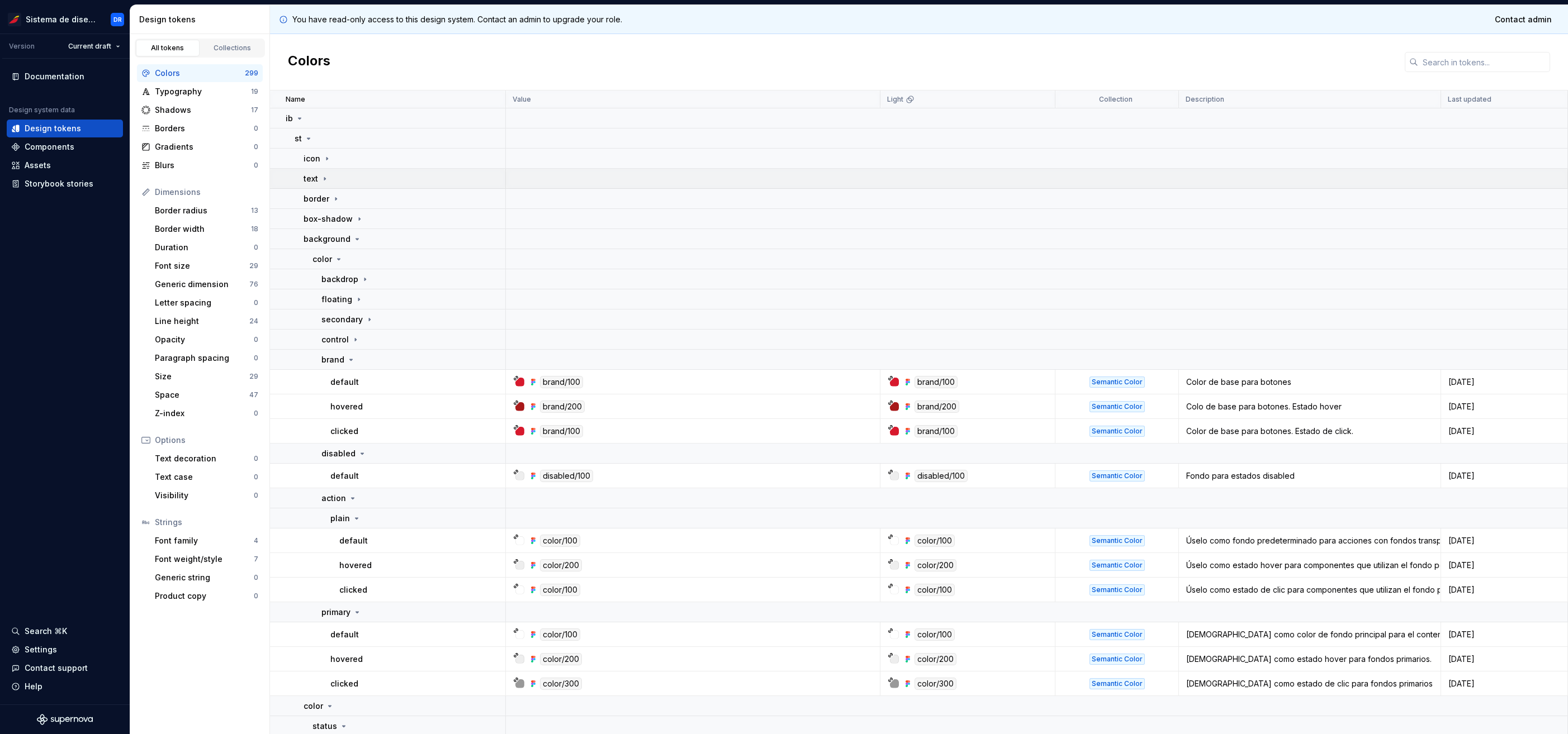
click at [319, 182] on div "text" at bounding box center [316, 179] width 25 height 11
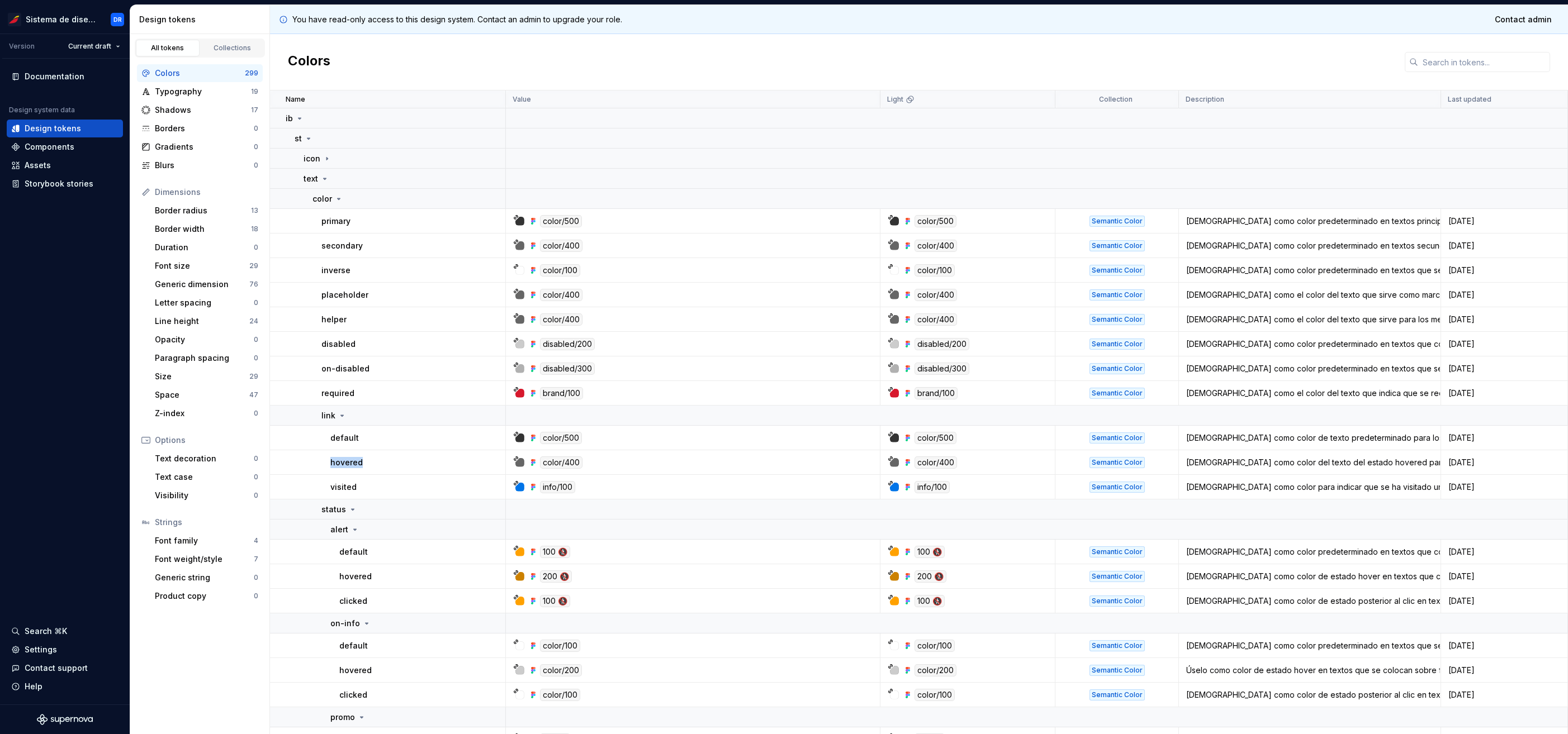
drag, startPoint x: 327, startPoint y: 463, endPoint x: 371, endPoint y: 463, distance: 44.0
click at [371, 463] on td "hovered" at bounding box center [387, 463] width 235 height 25
